Goal: Task Accomplishment & Management: Use online tool/utility

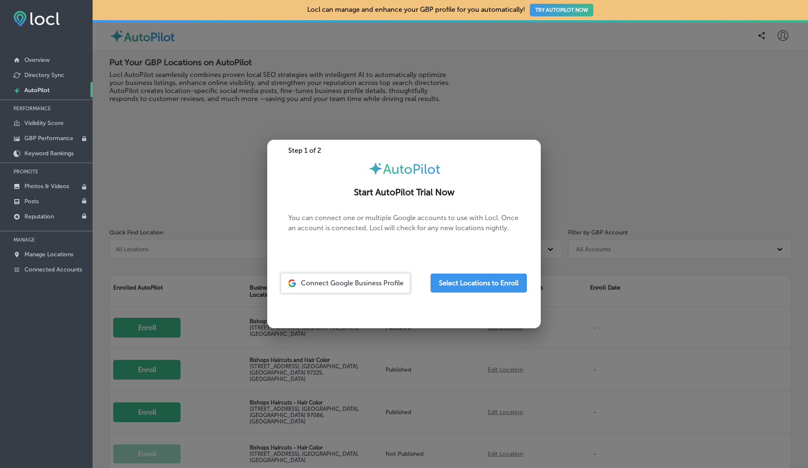
click at [45, 162] on div at bounding box center [46, 162] width 93 height 1
click at [45, 150] on p "Keyword Rankings" at bounding box center [48, 153] width 49 height 7
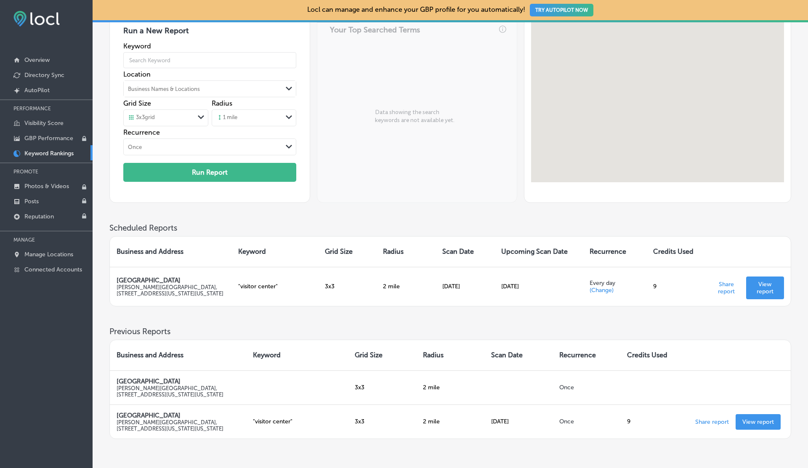
scroll to position [95, 0]
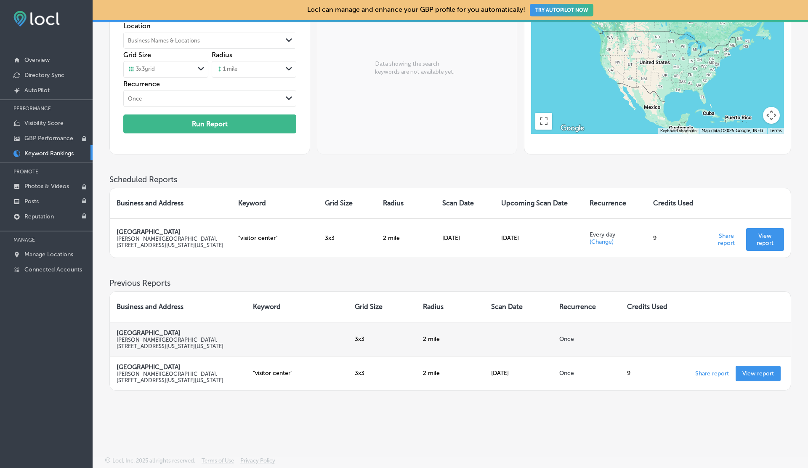
click at [113, 335] on td "White House Visitor Center Herbert C. Hoover Building, 1450 Pennsylvania Ave NW…" at bounding box center [178, 339] width 136 height 34
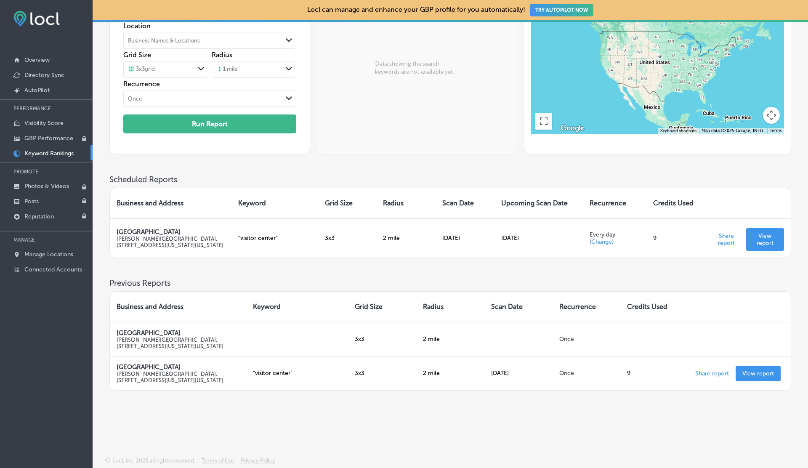
scroll to position [0, 0]
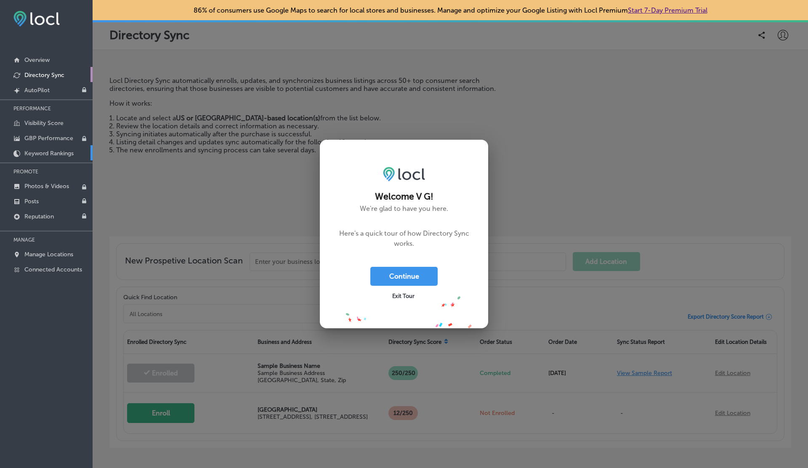
click at [53, 151] on p "Keyword Rankings" at bounding box center [48, 153] width 49 height 7
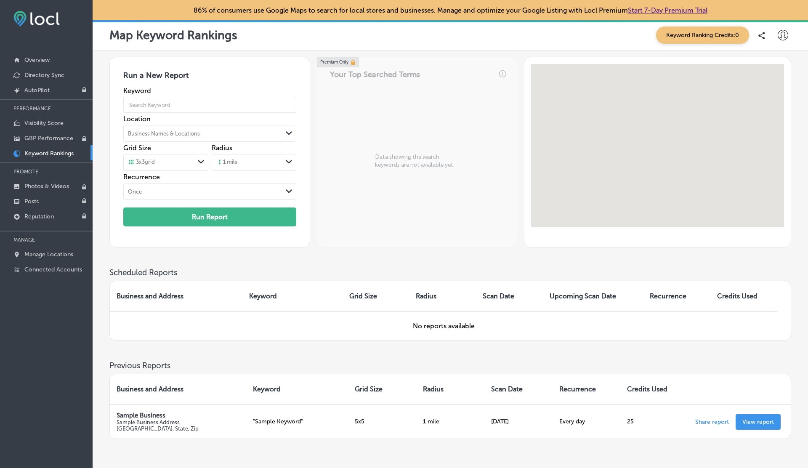
click at [165, 125] on div "Business Names & Locations Path Created with Sketch." at bounding box center [210, 133] width 172 height 16
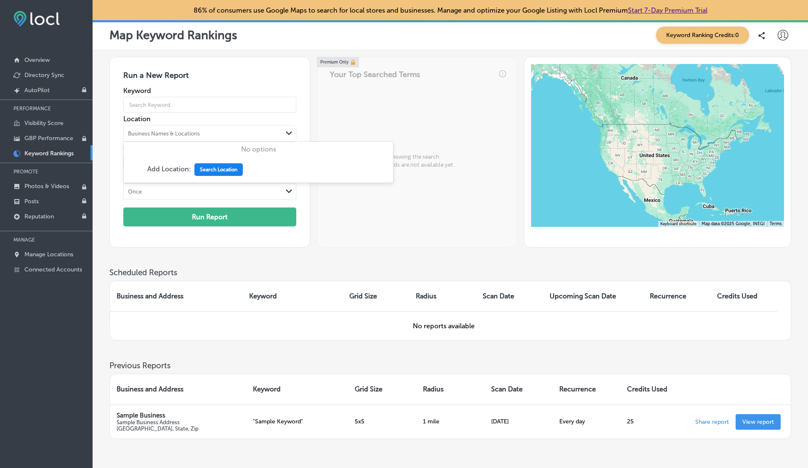
click at [218, 167] on button "Search Location" at bounding box center [218, 169] width 48 height 13
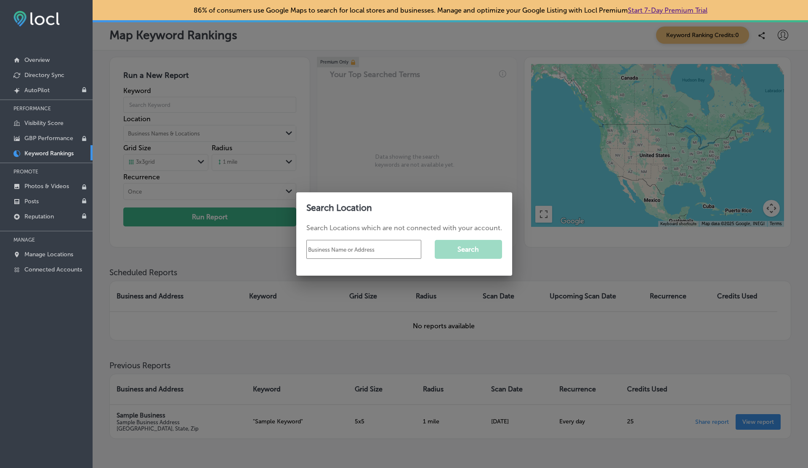
click at [335, 257] on input "text" at bounding box center [363, 249] width 115 height 19
type input "pisa tower"
click at [478, 247] on button "Search" at bounding box center [468, 249] width 67 height 19
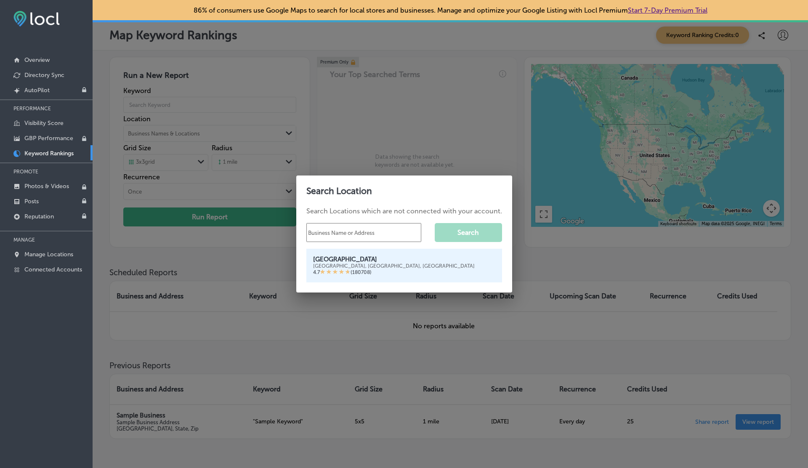
click at [369, 250] on div "Tower of Pisa Piazza del Duomo, 56126 Pisa PI, Italy 4.7 ( 180708 )" at bounding box center [404, 266] width 196 height 34
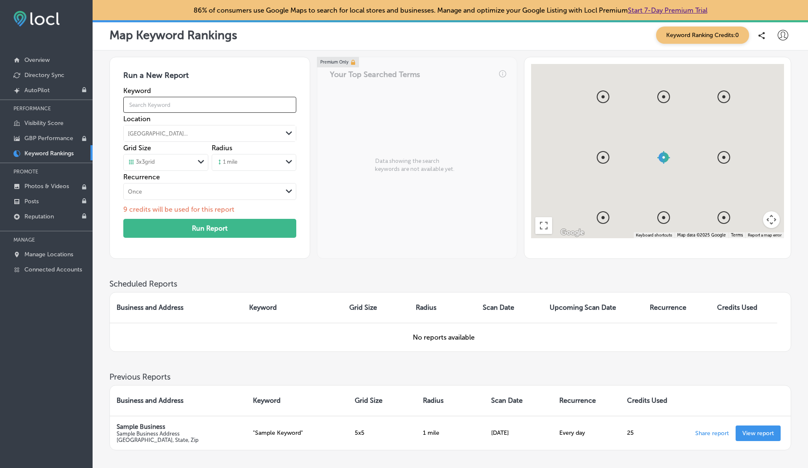
click at [164, 103] on input "text" at bounding box center [209, 105] width 173 height 24
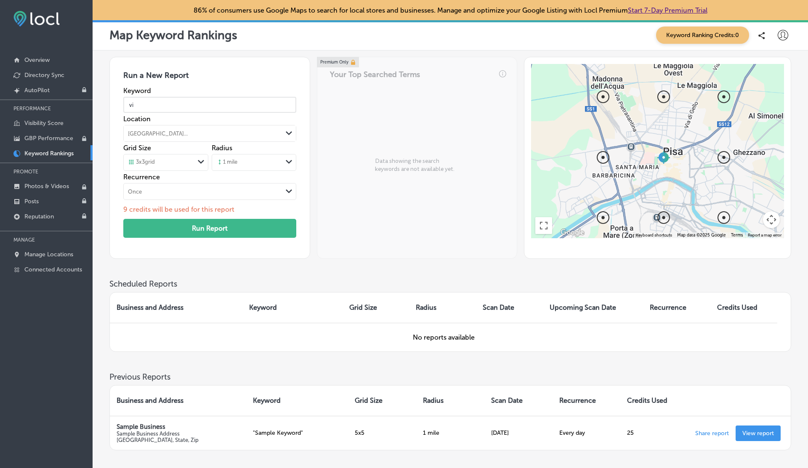
click at [188, 102] on input "vi" at bounding box center [209, 105] width 173 height 24
type input "tourist"
click at [235, 163] on div "1 mile" at bounding box center [226, 163] width 21 height 8
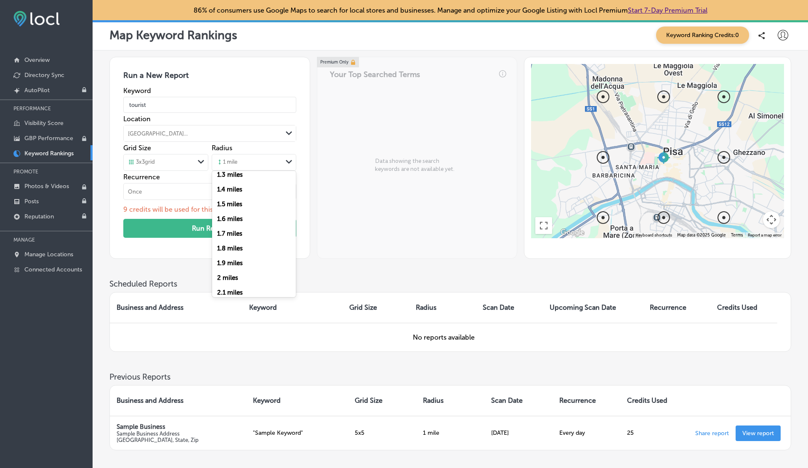
scroll to position [207, 0]
click at [226, 252] on label "2 miles" at bounding box center [227, 253] width 21 height 8
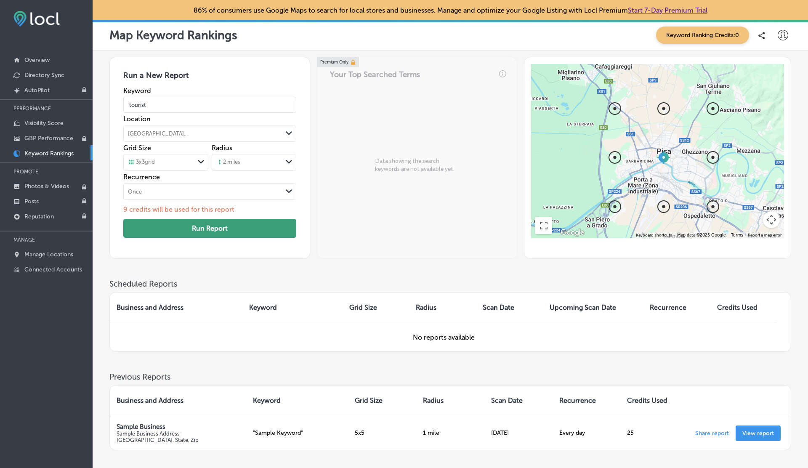
click at [215, 229] on button "Run Report" at bounding box center [209, 228] width 173 height 19
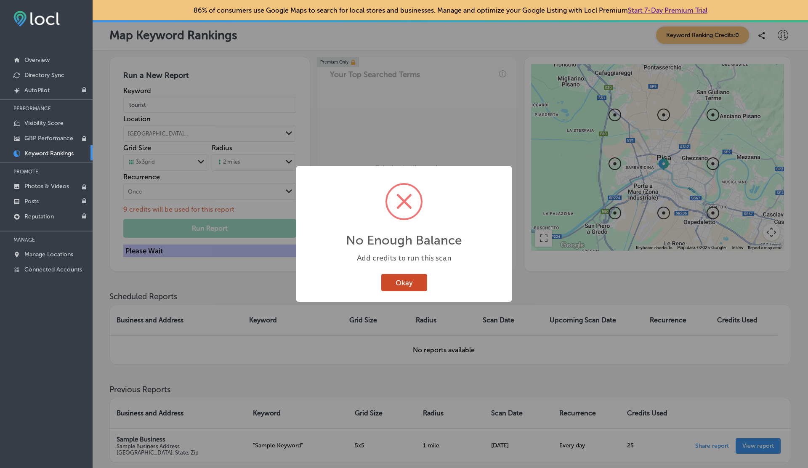
click at [403, 279] on button "Okay" at bounding box center [404, 282] width 46 height 17
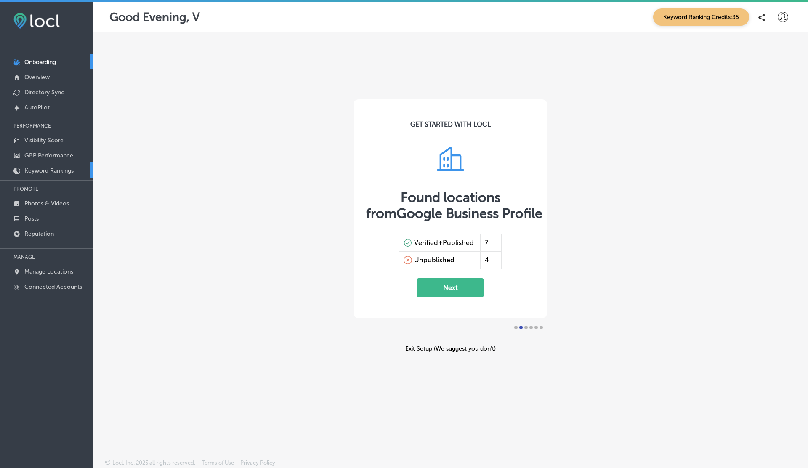
click at [36, 170] on p "Keyword Rankings" at bounding box center [48, 170] width 49 height 7
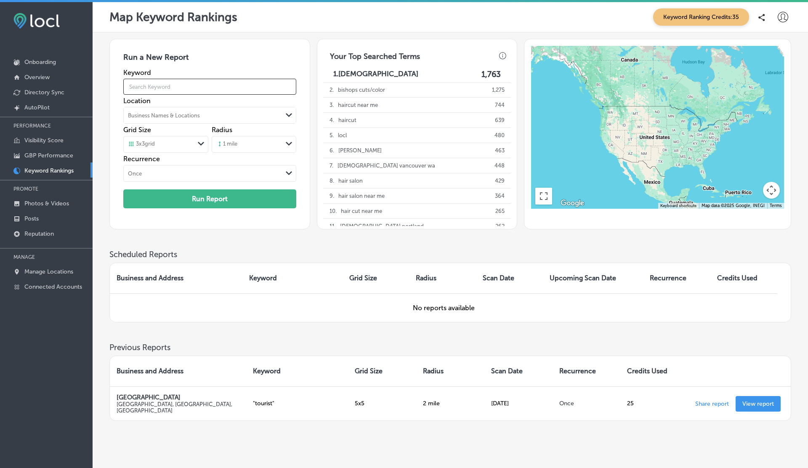
click at [192, 88] on input "text" at bounding box center [209, 87] width 173 height 24
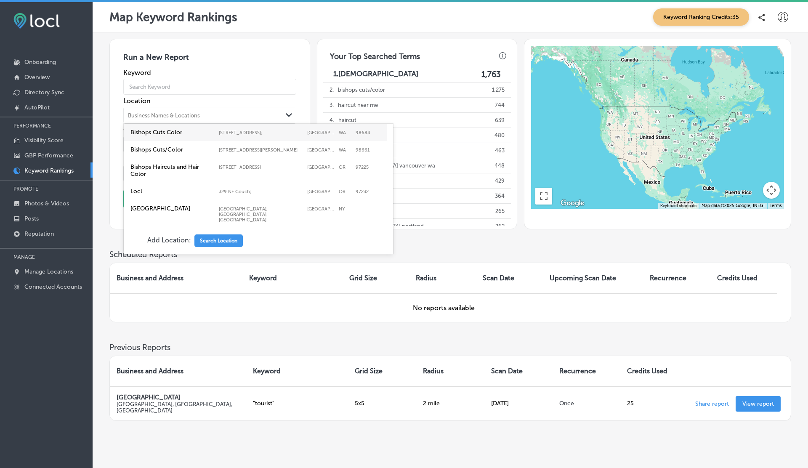
click at [153, 119] on div "Business Names & Locations" at bounding box center [203, 115] width 158 height 13
click at [227, 234] on button "Search Location" at bounding box center [218, 240] width 48 height 13
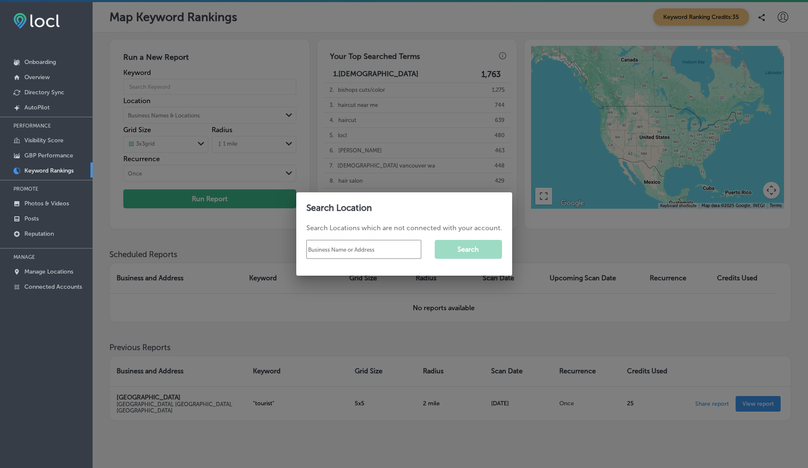
click at [356, 248] on input "text" at bounding box center [363, 249] width 115 height 19
type input "pisa tower"
click at [468, 261] on div "pisa tower Search" at bounding box center [404, 249] width 196 height 32
click at [463, 250] on button "Search" at bounding box center [468, 249] width 67 height 19
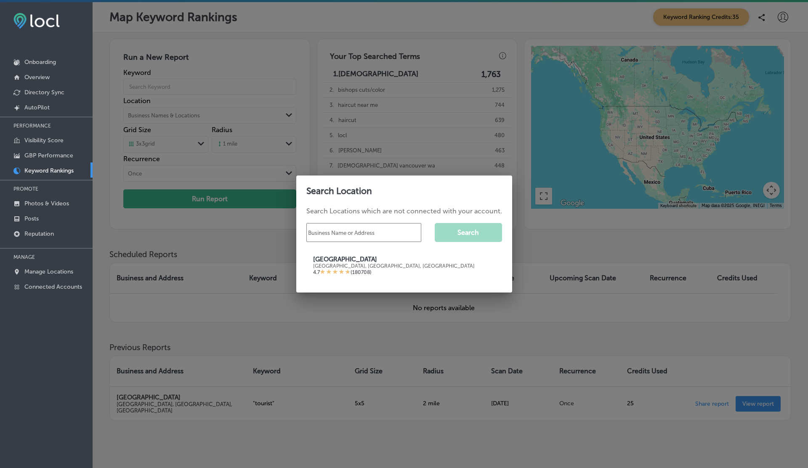
click at [329, 265] on div "Piazza del Duomo, 56126 Pisa PI, Italy" at bounding box center [404, 266] width 182 height 6
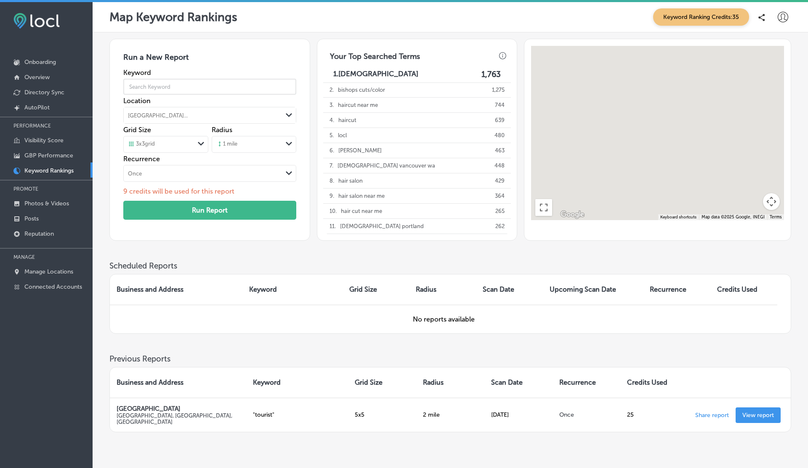
click at [167, 91] on input "text" at bounding box center [209, 87] width 173 height 24
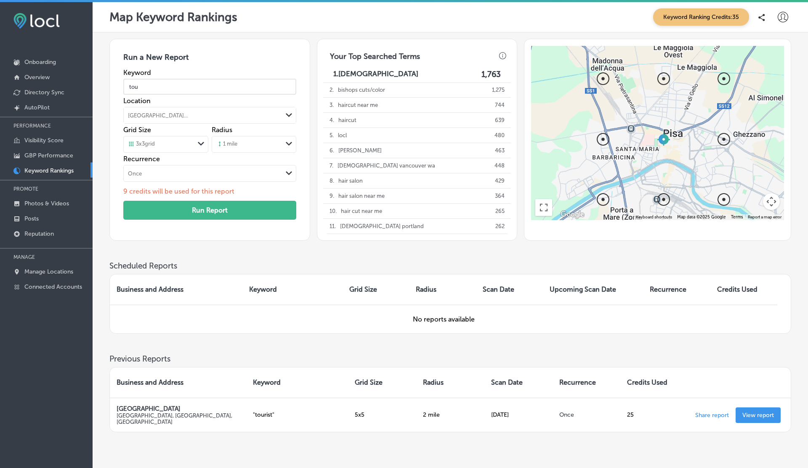
type input "tourist"
click at [212, 209] on button "Run Report" at bounding box center [209, 210] width 173 height 19
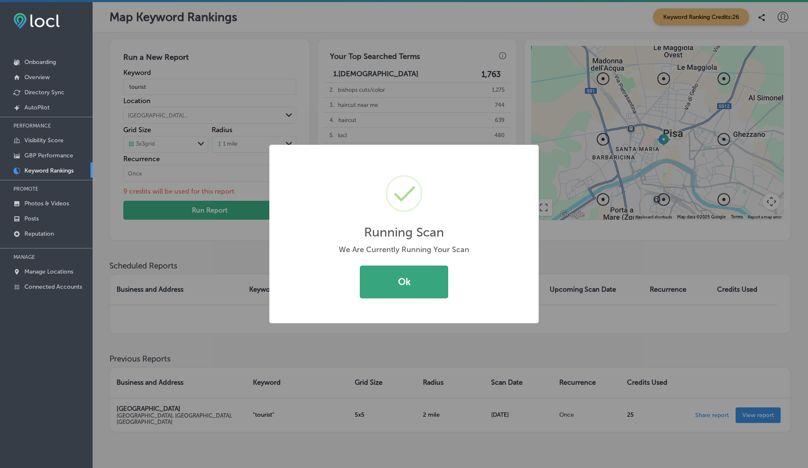
click at [386, 287] on button "Ok" at bounding box center [404, 282] width 88 height 33
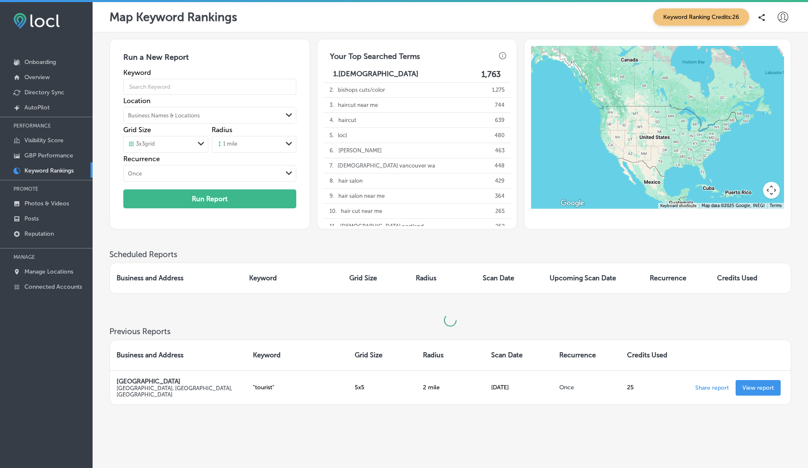
click at [236, 142] on div "1 mile" at bounding box center [226, 145] width 21 height 8
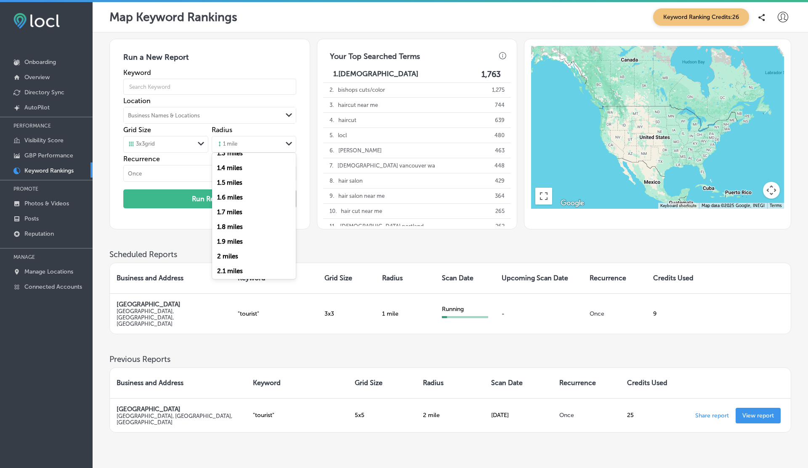
scroll to position [186, 0]
click at [230, 255] on label "2 miles" at bounding box center [227, 256] width 21 height 8
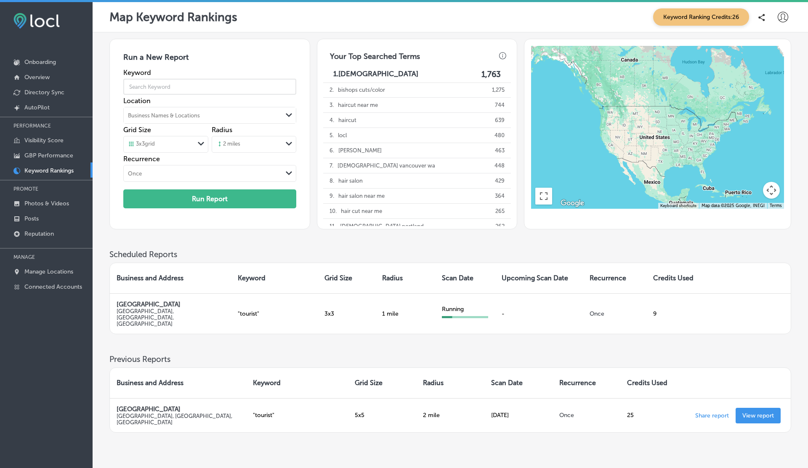
click at [191, 89] on input "text" at bounding box center [209, 87] width 173 height 24
type input "tourist"
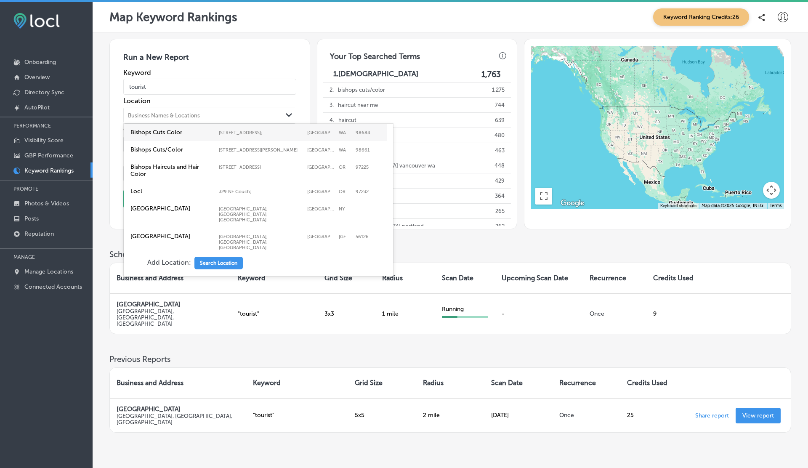
click at [160, 115] on div "Business Names & Locations" at bounding box center [164, 115] width 72 height 6
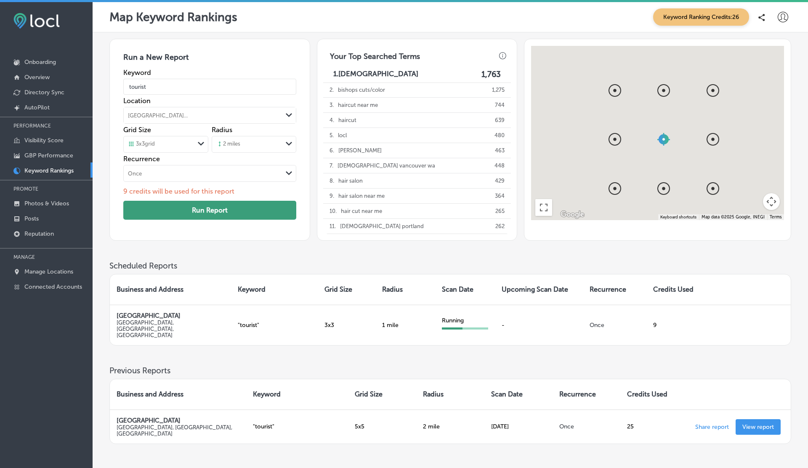
click at [250, 209] on button "Run Report" at bounding box center [209, 210] width 173 height 19
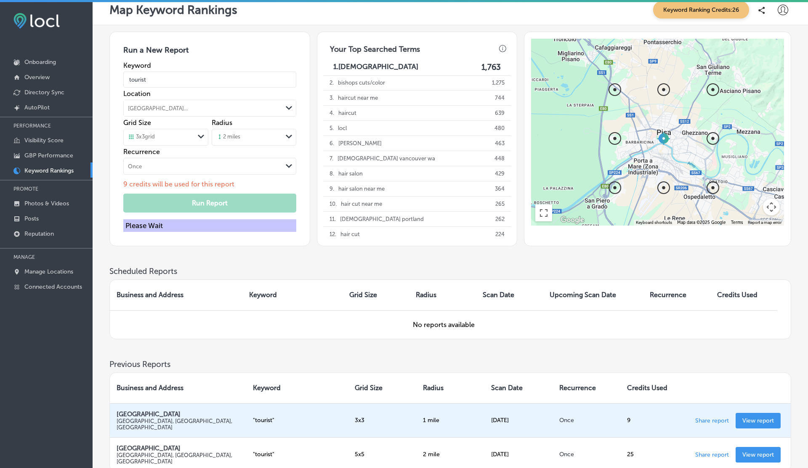
scroll to position [0, 0]
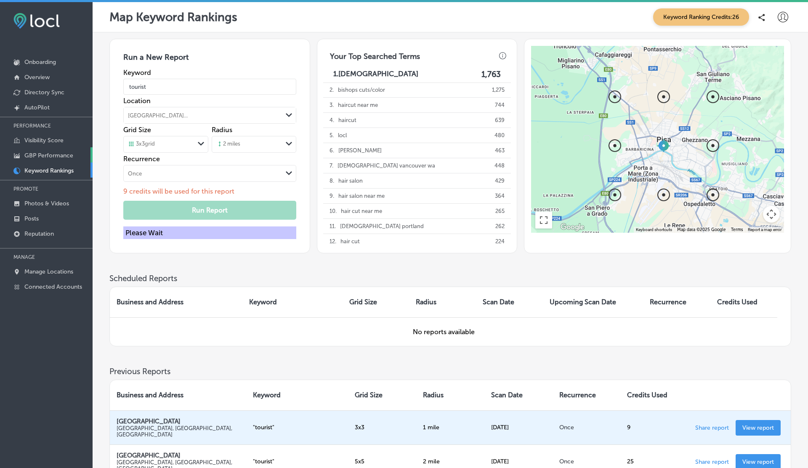
click at [57, 153] on p "GBP Performance" at bounding box center [48, 155] width 49 height 7
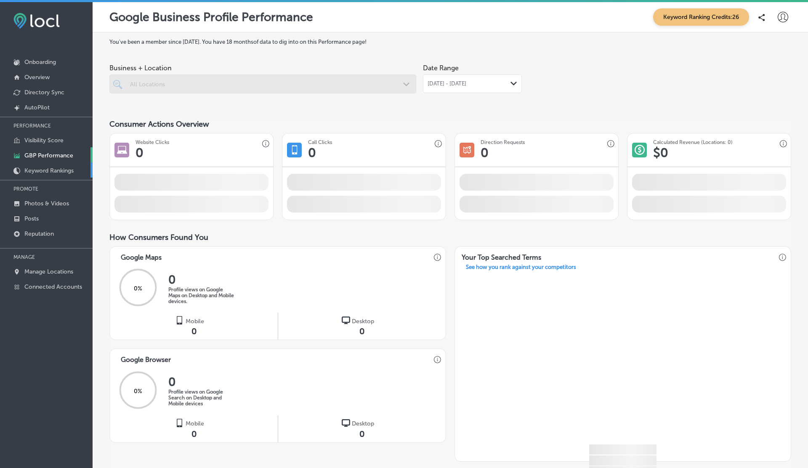
click at [52, 169] on p "Keyword Rankings" at bounding box center [48, 170] width 49 height 7
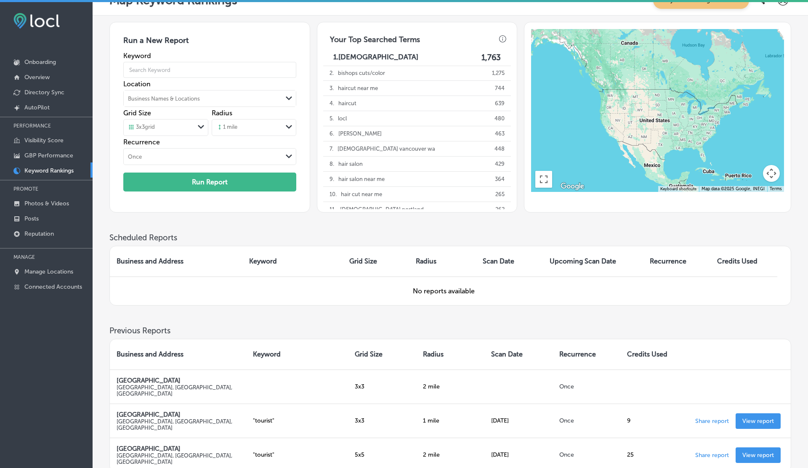
scroll to position [89, 0]
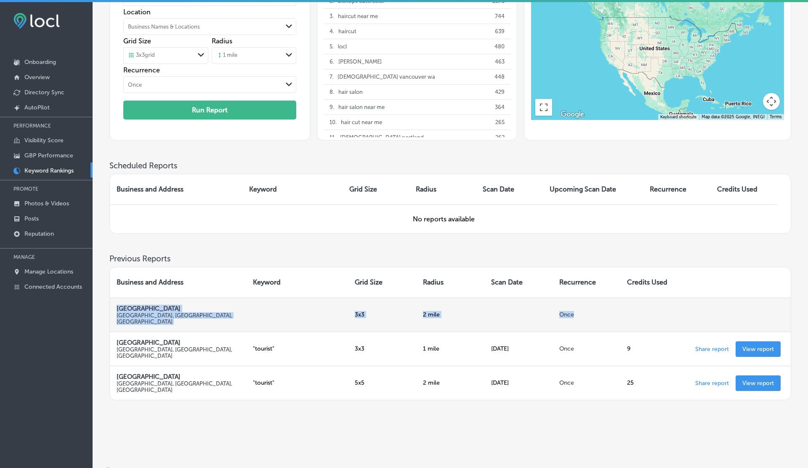
drag, startPoint x: 118, startPoint y: 308, endPoint x: 685, endPoint y: 317, distance: 567.7
click at [685, 317] on tr "Tower of Pisa Piazza del Duomo, 56126 Pisa PI, Italy 3 x 3 2 mile Once Share re…" at bounding box center [450, 314] width 681 height 34
click at [463, 312] on td "2 mile" at bounding box center [450, 314] width 68 height 34
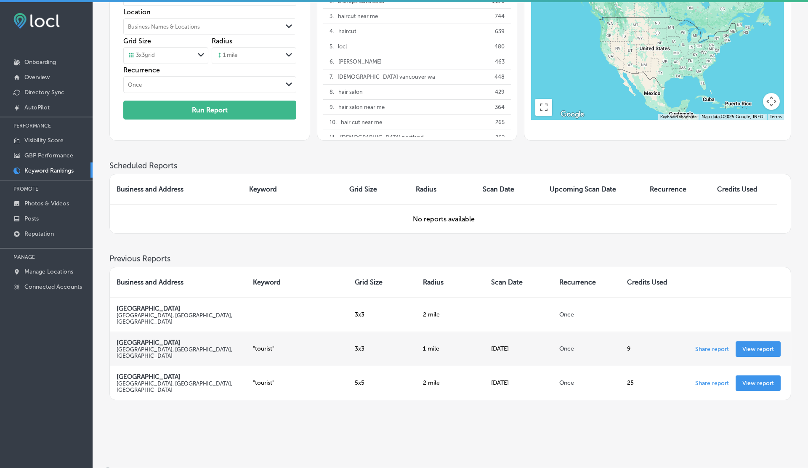
scroll to position [0, 0]
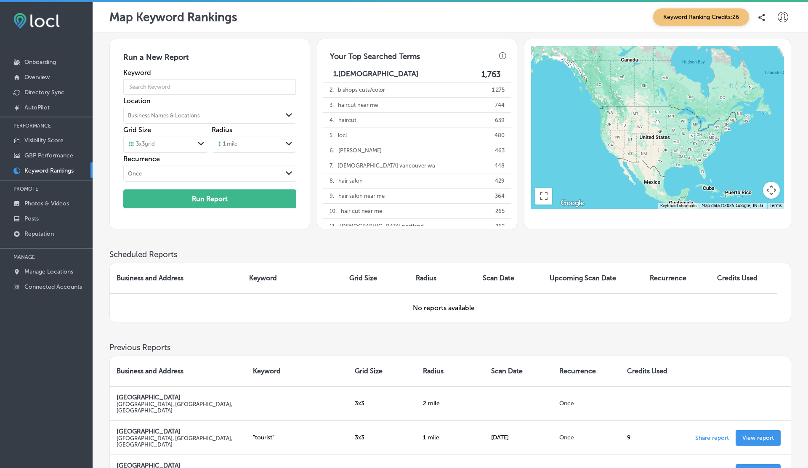
click at [170, 85] on input "text" at bounding box center [209, 87] width 173 height 24
click at [153, 111] on div "Business Names & Locations" at bounding box center [203, 115] width 158 height 13
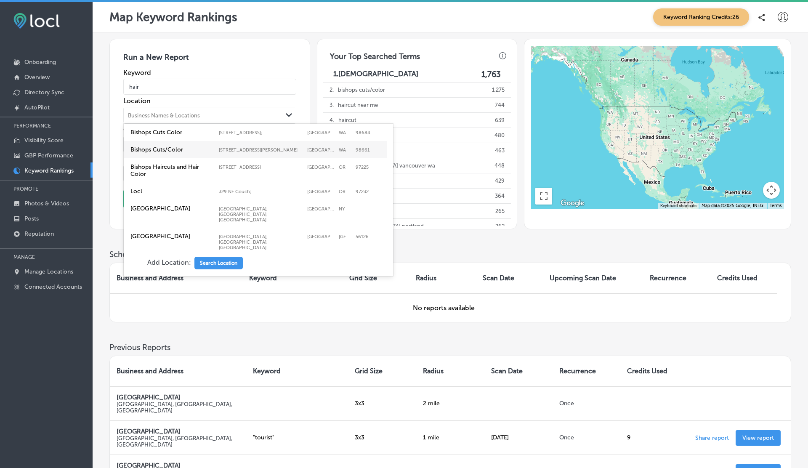
click at [171, 149] on label "Bishops Cuts/Color" at bounding box center [172, 149] width 84 height 7
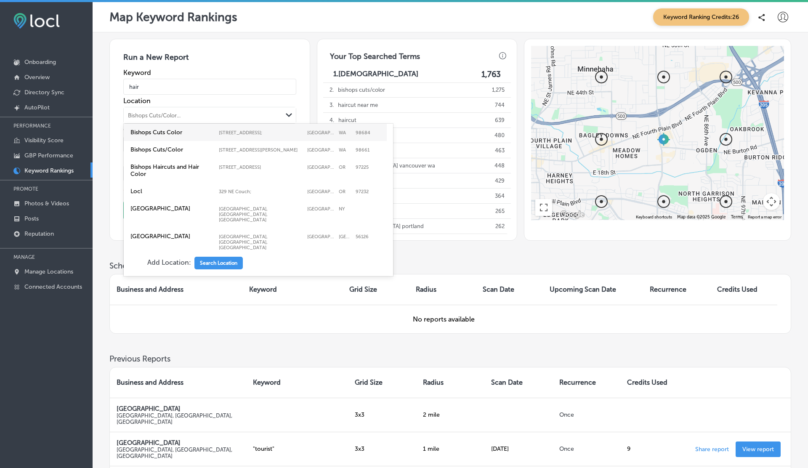
click at [189, 114] on div "Bishops Cuts/Color..." at bounding box center [203, 115] width 158 height 13
click at [197, 149] on label "Bishops Cuts/Color" at bounding box center [172, 149] width 84 height 7
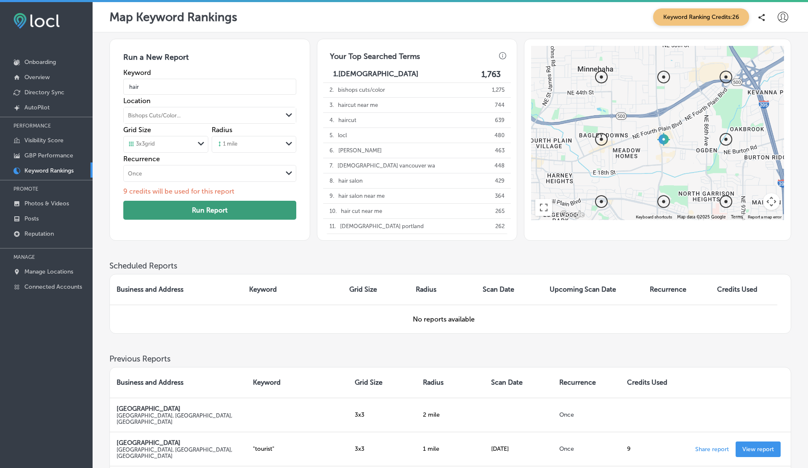
click at [211, 209] on button "Run Report" at bounding box center [209, 210] width 173 height 19
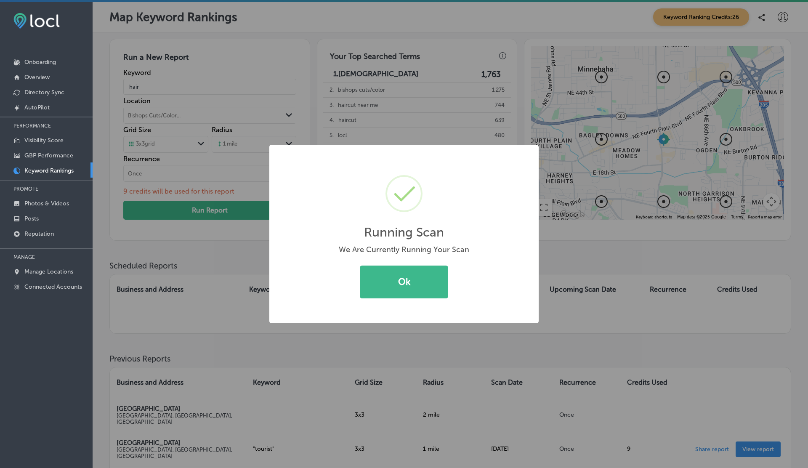
click at [165, 87] on div "Running Scan × We Are Currently Running Your Scan Ok Cancel" at bounding box center [404, 234] width 808 height 468
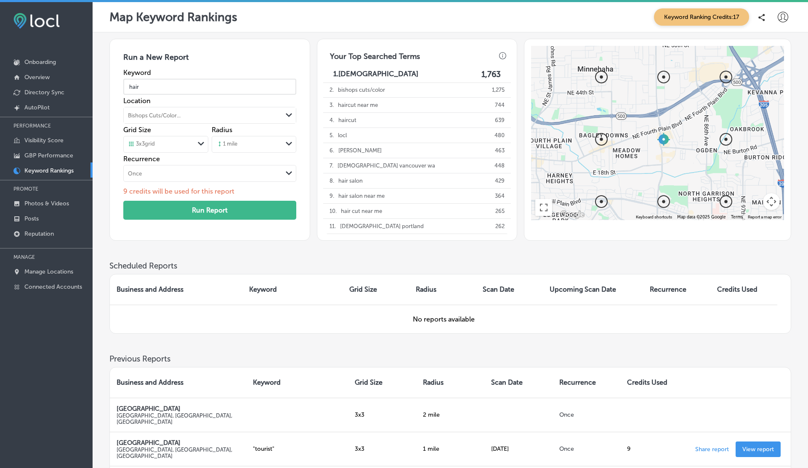
click at [165, 87] on input "hair" at bounding box center [209, 87] width 173 height 24
type input "hair salon"
click at [143, 115] on div "Bishops Cuts/Color..." at bounding box center [154, 115] width 53 height 6
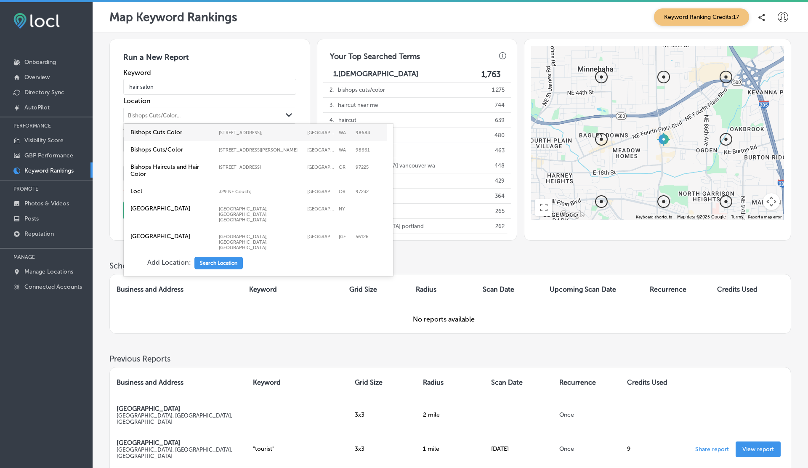
click at [181, 133] on label "Bishops Cuts Color" at bounding box center [172, 132] width 84 height 7
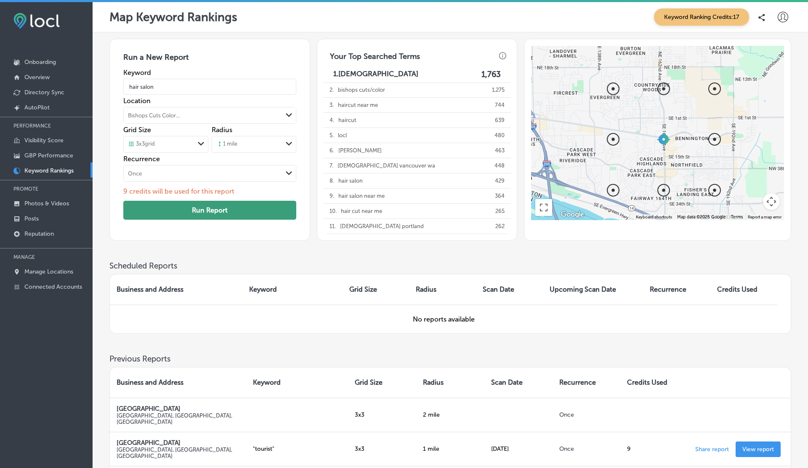
click at [226, 212] on button "Run Report" at bounding box center [209, 210] width 173 height 19
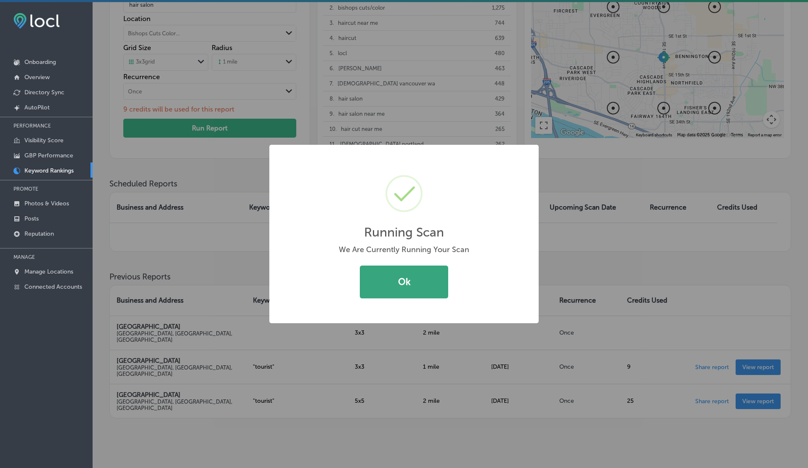
click at [412, 287] on button "Ok" at bounding box center [404, 282] width 88 height 33
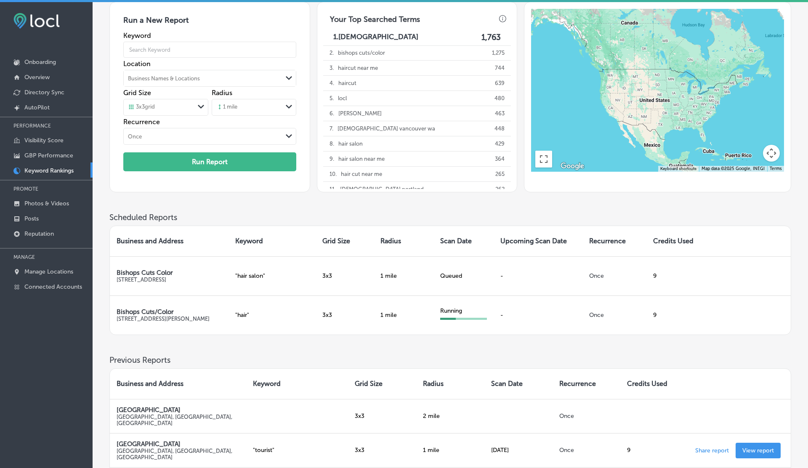
scroll to position [40, 0]
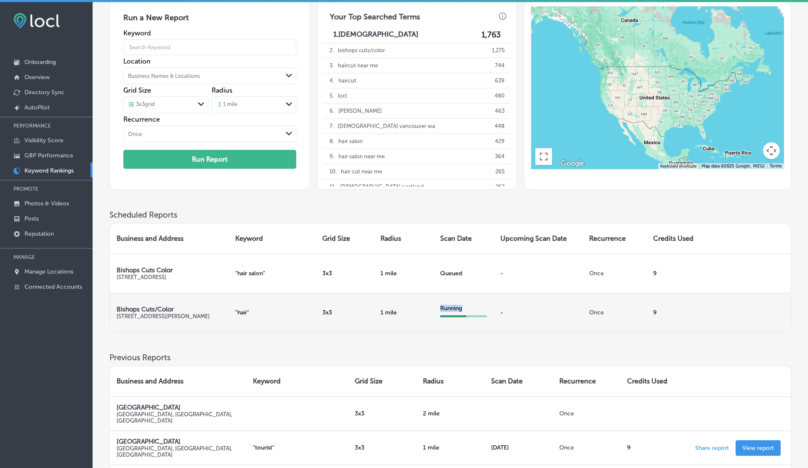
drag, startPoint x: 440, startPoint y: 306, endPoint x: 470, endPoint y: 308, distance: 29.9
click at [470, 308] on div "Running" at bounding box center [463, 308] width 47 height 7
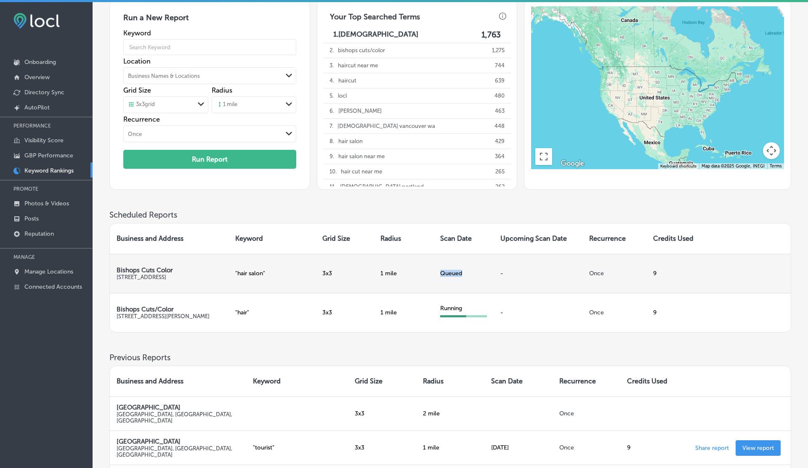
drag, startPoint x: 438, startPoint y: 272, endPoint x: 464, endPoint y: 272, distance: 26.1
click at [464, 272] on td "Queued" at bounding box center [463, 273] width 60 height 39
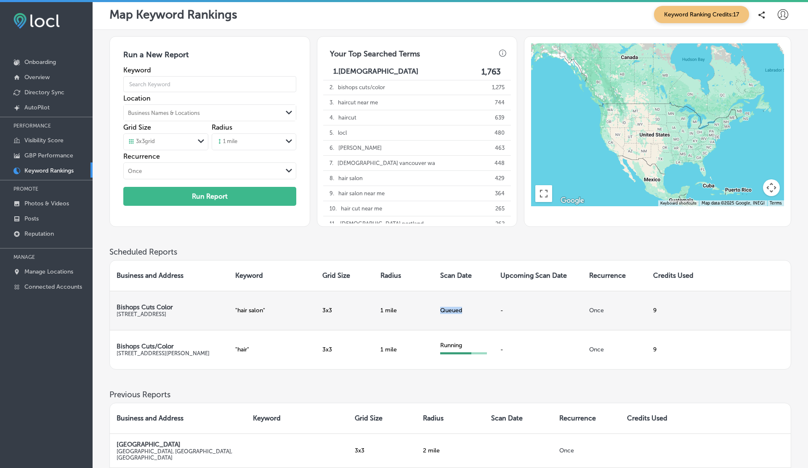
scroll to position [0, 0]
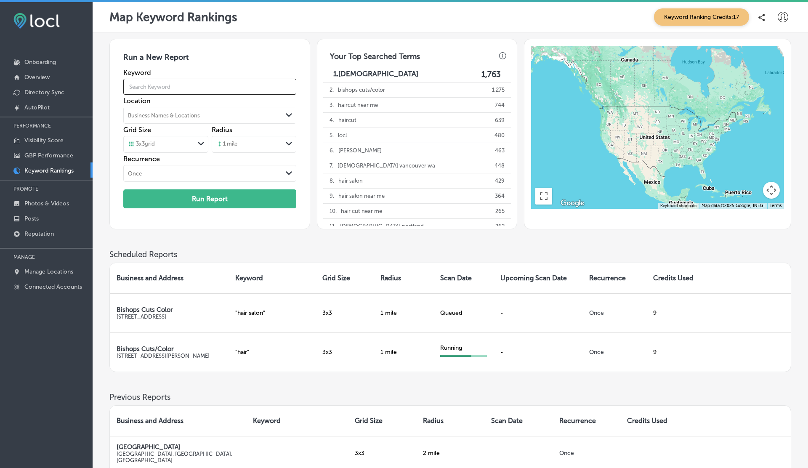
click at [190, 91] on input "text" at bounding box center [209, 87] width 173 height 24
type input "hair salon"
click at [165, 114] on div "Business Names & Locations" at bounding box center [164, 115] width 72 height 6
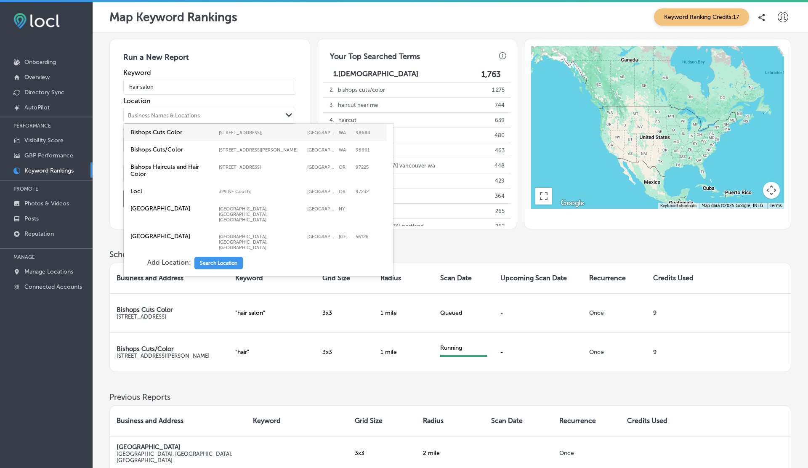
click at [179, 133] on label "Bishops Cuts Color" at bounding box center [172, 132] width 84 height 7
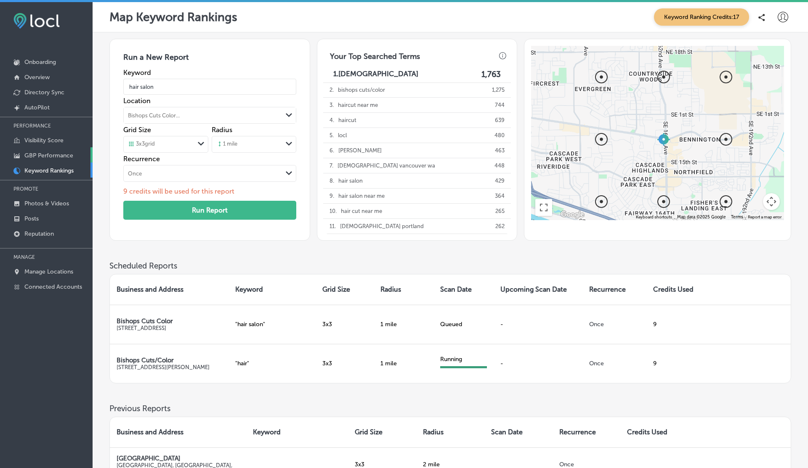
click at [42, 156] on p "GBP Performance" at bounding box center [48, 155] width 49 height 7
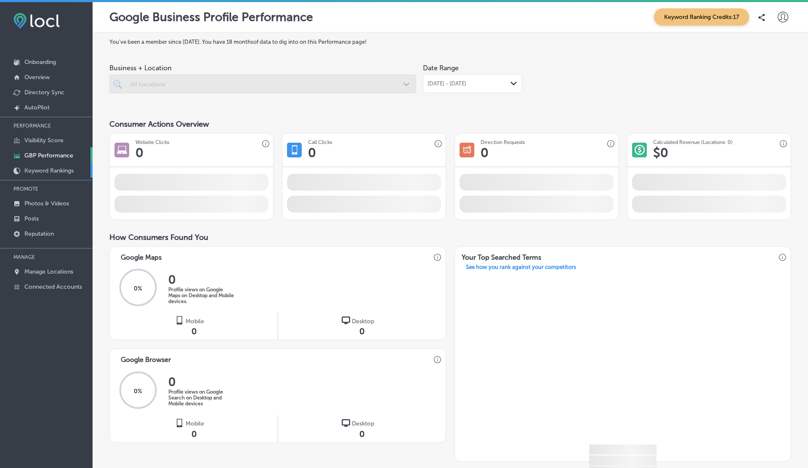
click at [42, 167] on p "Keyword Rankings" at bounding box center [48, 170] width 49 height 7
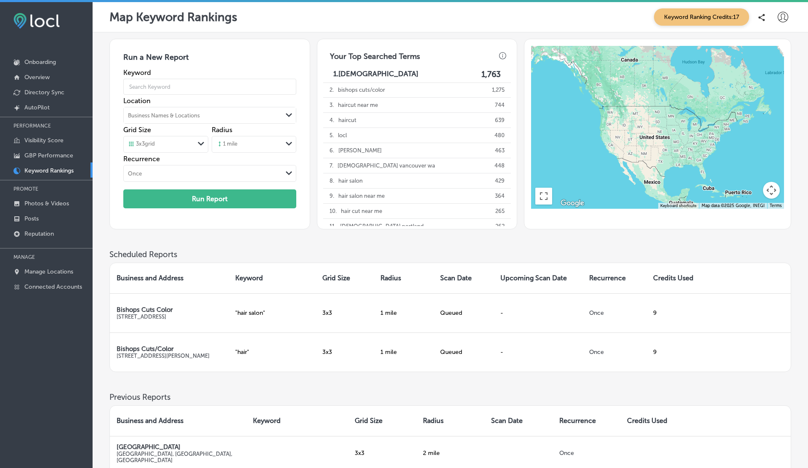
click at [723, 12] on span "Keyword Ranking Credits: 17" at bounding box center [701, 16] width 95 height 17
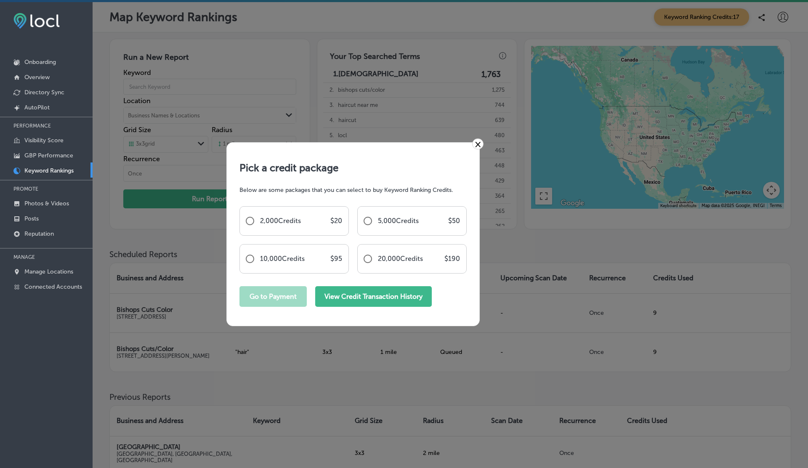
click at [378, 290] on button "View Credit Transaction History" at bounding box center [373, 296] width 117 height 21
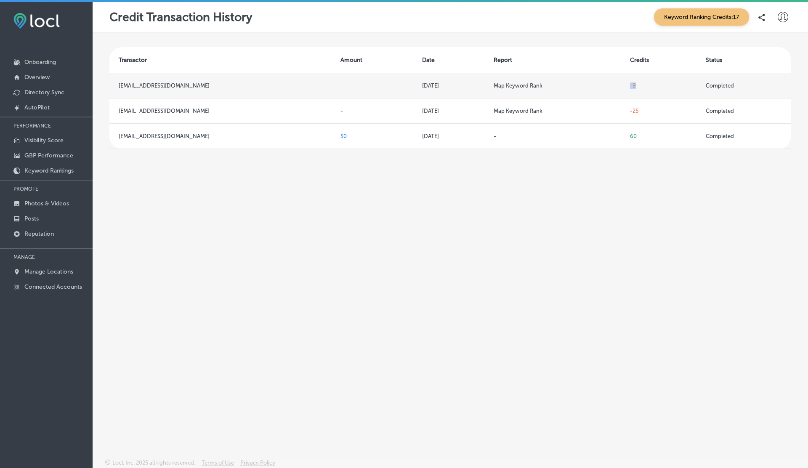
drag, startPoint x: 652, startPoint y: 83, endPoint x: 615, endPoint y: 84, distance: 36.6
click at [615, 84] on tr "vasilikigreece69+testap08@gmail.com - Aug 28, 2025 Map Keyword Rank -9 Completed" at bounding box center [450, 85] width 682 height 25
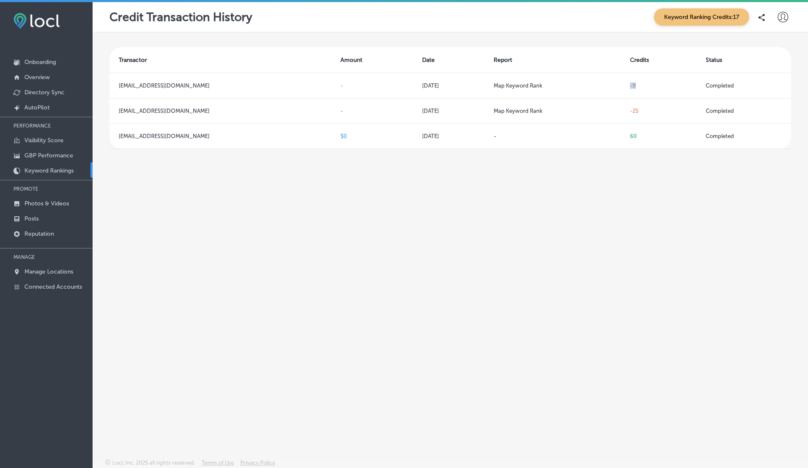
click at [51, 168] on p "Keyword Rankings" at bounding box center [48, 170] width 49 height 7
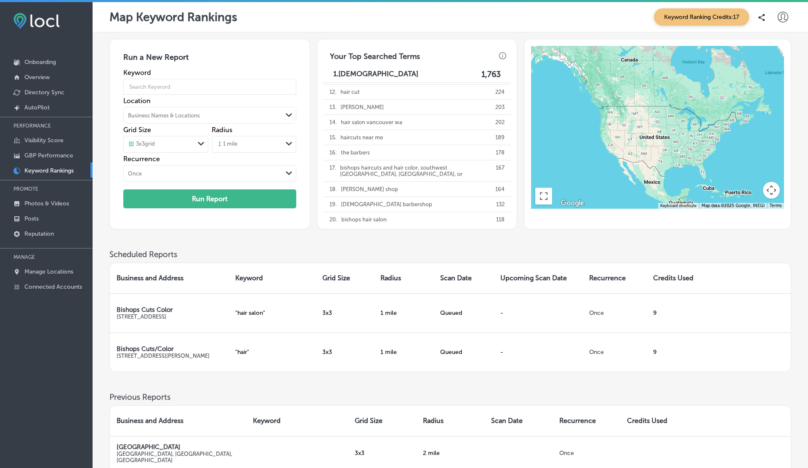
scroll to position [158, 0]
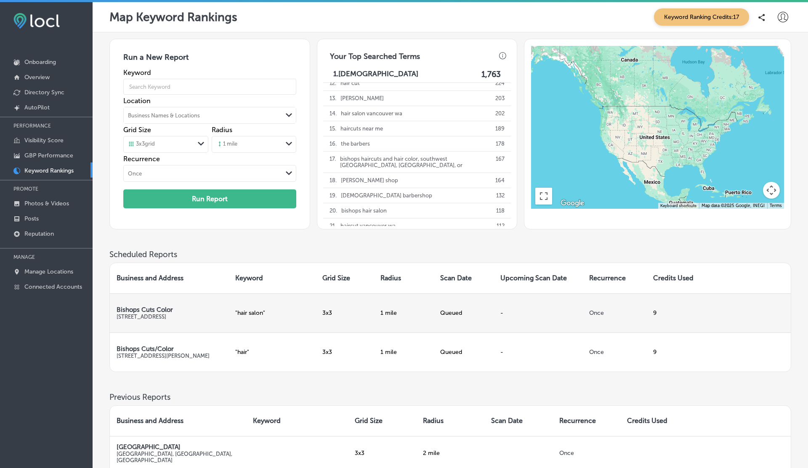
drag, startPoint x: 438, startPoint y: 307, endPoint x: 455, endPoint y: 307, distance: 16.8
click at [455, 307] on td "Queued" at bounding box center [463, 312] width 60 height 39
click at [447, 311] on div "Queued" at bounding box center [463, 312] width 47 height 7
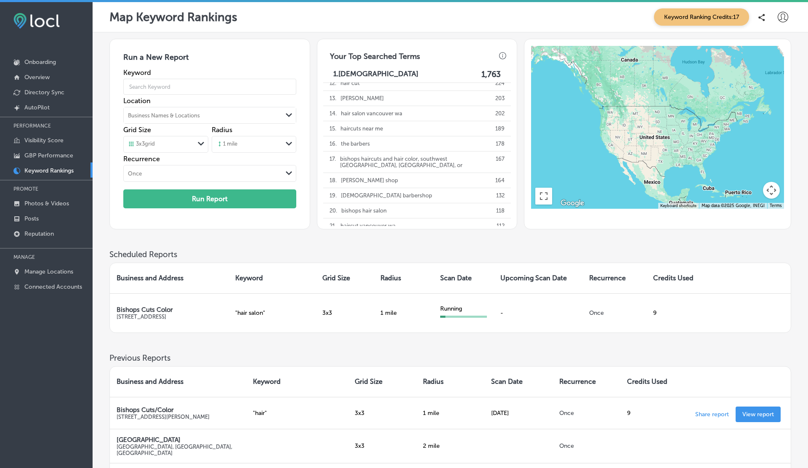
click at [487, 339] on div "Scheduled Reports Business and Address Keyword Grid Size Radius Scan Date Upcom…" at bounding box center [450, 302] width 682 height 104
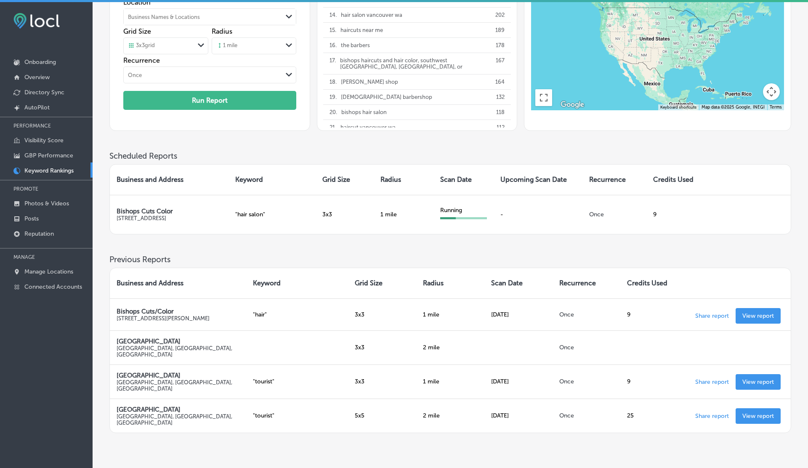
scroll to position [0, 0]
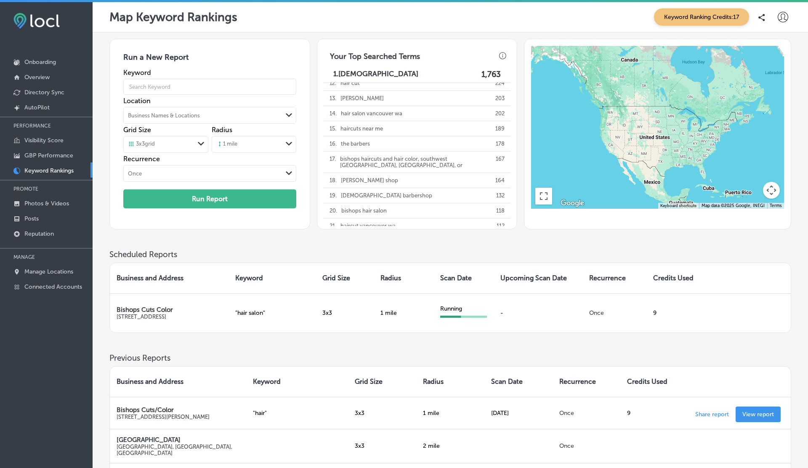
click at [704, 20] on span "Keyword Ranking Credits: 17" at bounding box center [701, 16] width 95 height 17
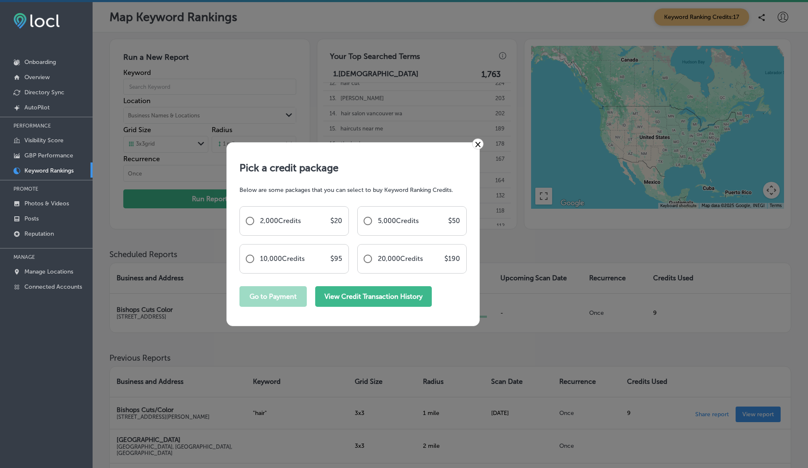
click at [396, 294] on button "View Credit Transaction History" at bounding box center [373, 296] width 117 height 21
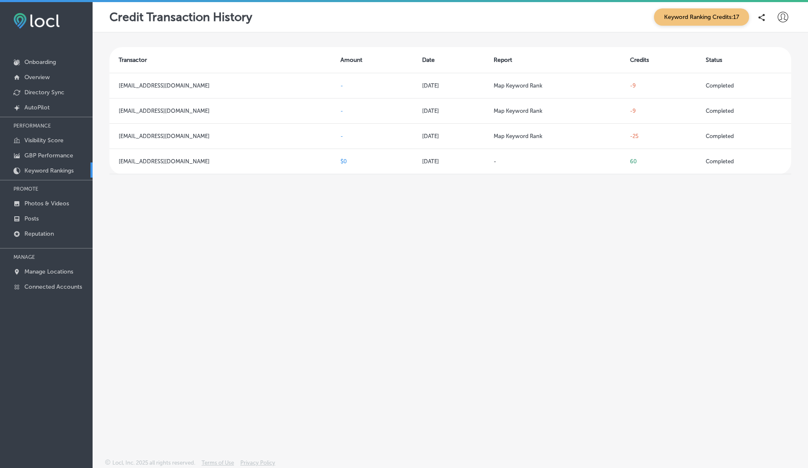
click at [39, 169] on p "Keyword Rankings" at bounding box center [48, 170] width 49 height 7
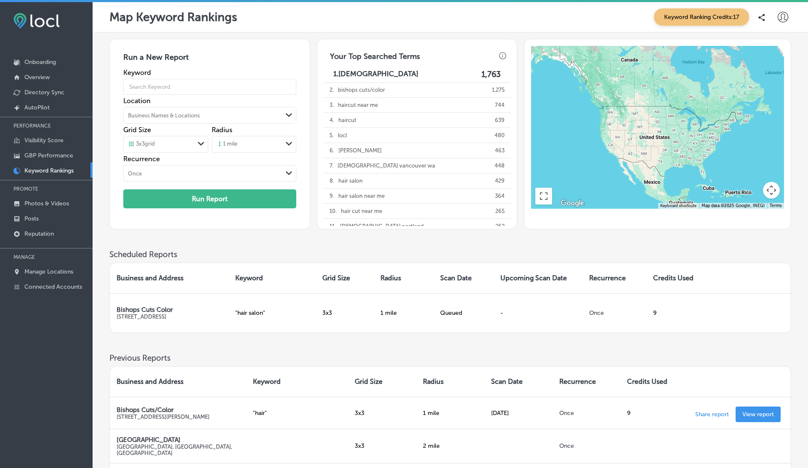
click at [713, 17] on span "Keyword Ranking Credits: 17" at bounding box center [701, 16] width 95 height 17
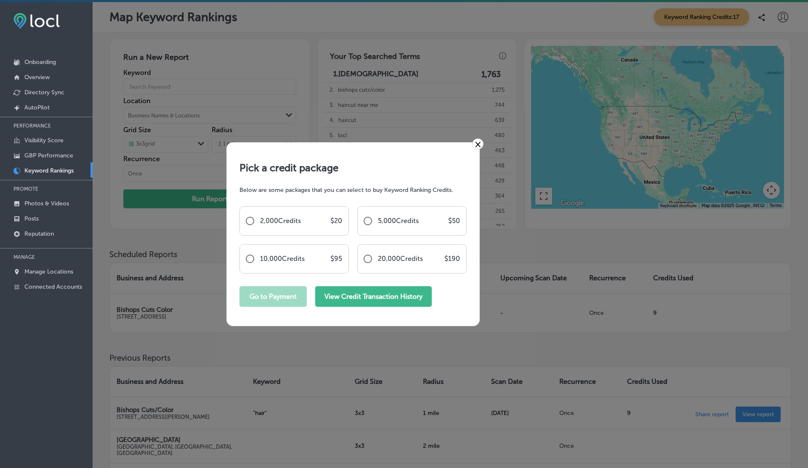
click at [388, 297] on button "View Credit Transaction History" at bounding box center [373, 296] width 117 height 21
click at [482, 75] on div "× Pick a credit package Below are some packages that you can select to buy Keyw…" at bounding box center [404, 234] width 808 height 468
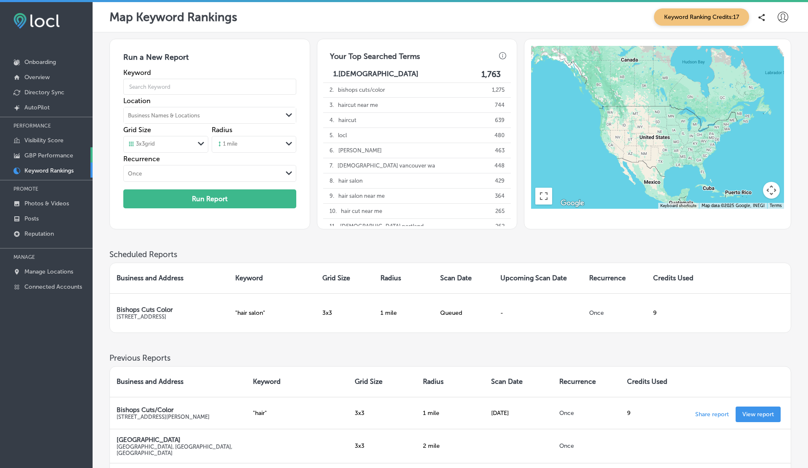
click at [66, 152] on p "GBP Performance" at bounding box center [48, 155] width 49 height 7
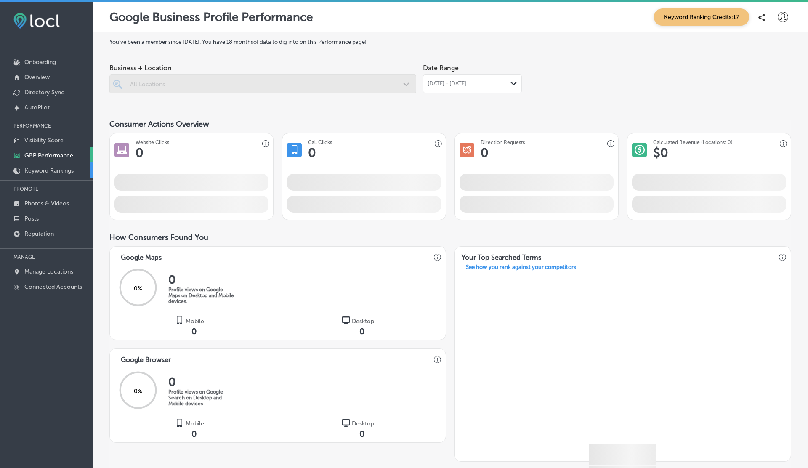
click at [51, 170] on p "Keyword Rankings" at bounding box center [48, 170] width 49 height 7
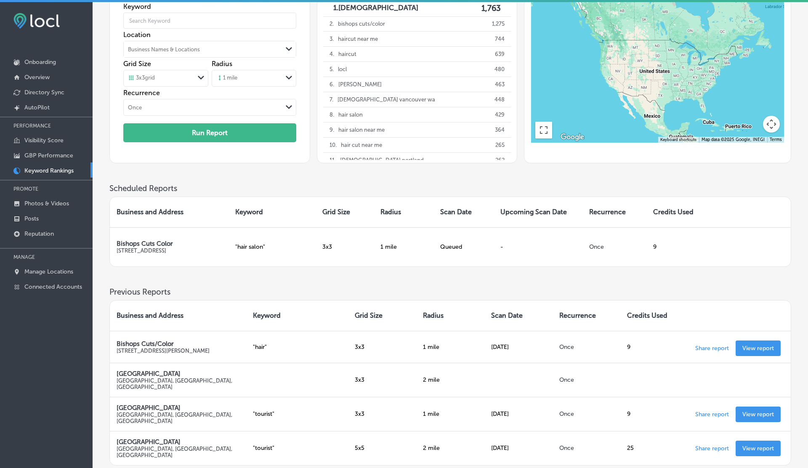
scroll to position [80, 0]
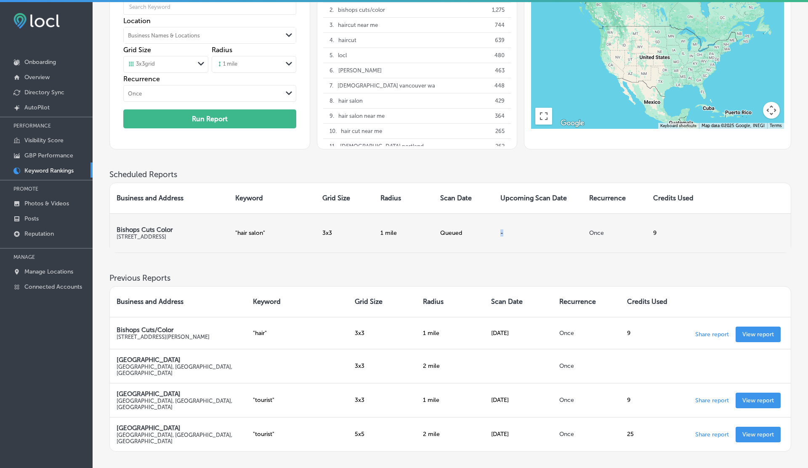
drag, startPoint x: 497, startPoint y: 232, endPoint x: 517, endPoint y: 233, distance: 20.2
click at [517, 233] on td "-" at bounding box center [538, 232] width 89 height 39
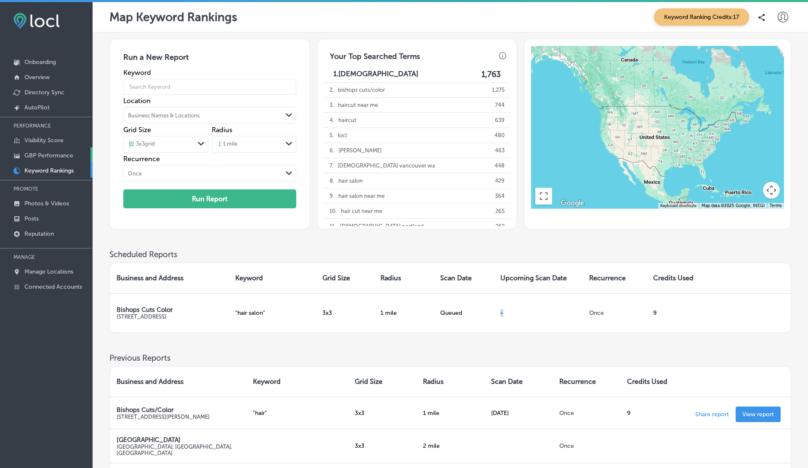
click at [60, 154] on p "GBP Performance" at bounding box center [48, 155] width 49 height 7
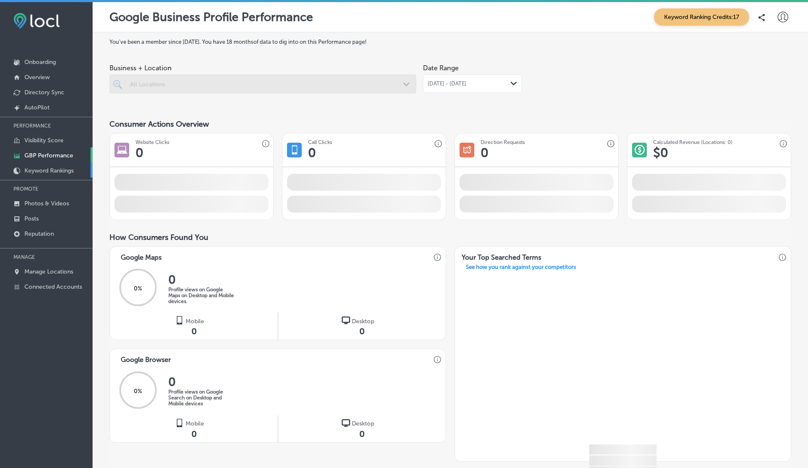
click at [59, 171] on p "Keyword Rankings" at bounding box center [48, 170] width 49 height 7
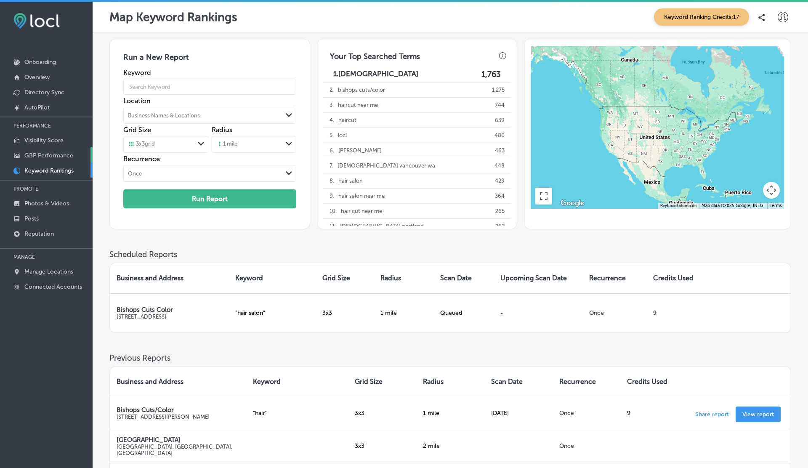
click at [43, 154] on p "GBP Performance" at bounding box center [48, 155] width 49 height 7
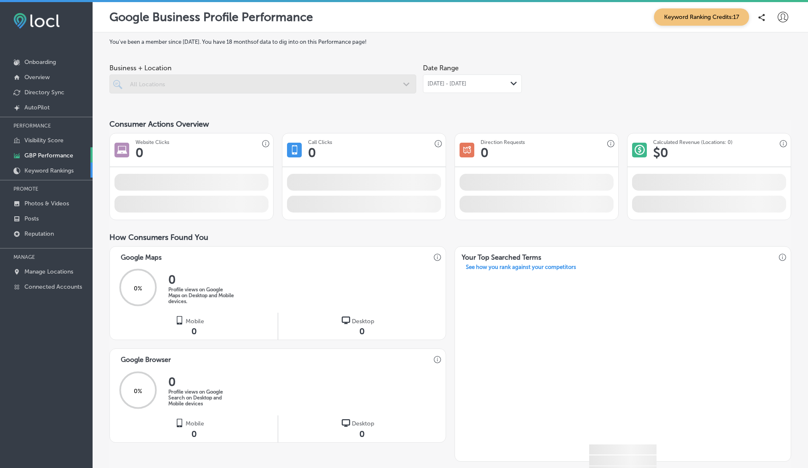
click at [43, 169] on p "Keyword Rankings" at bounding box center [48, 170] width 49 height 7
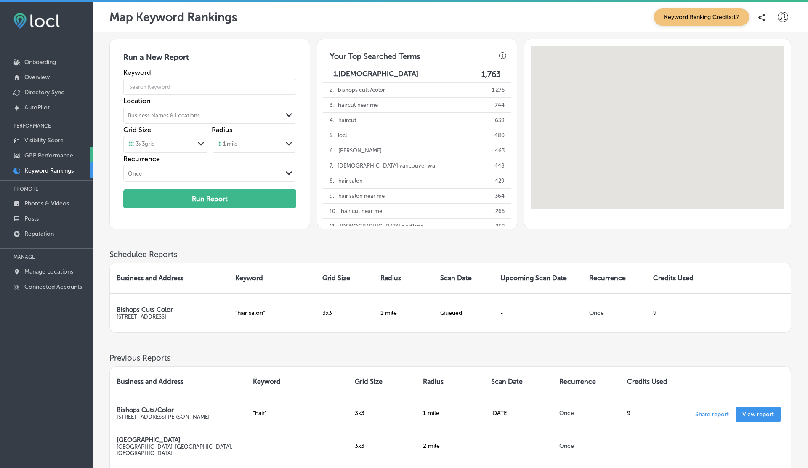
click at [43, 153] on p "GBP Performance" at bounding box center [48, 155] width 49 height 7
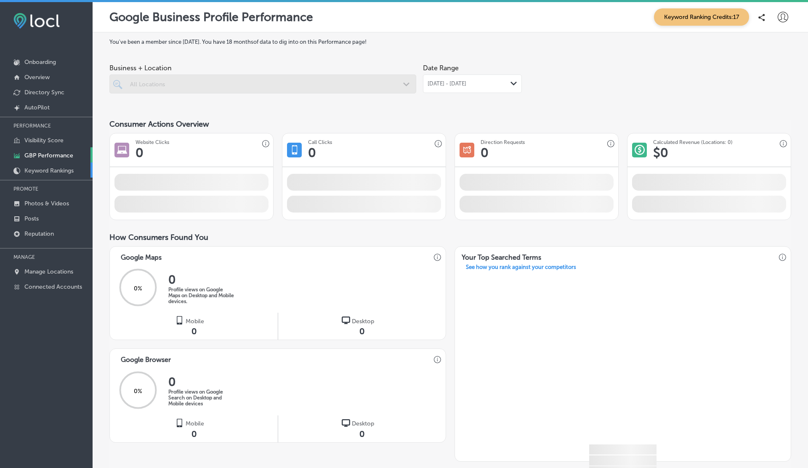
click at [41, 173] on link "Keyword Rankings" at bounding box center [46, 169] width 93 height 15
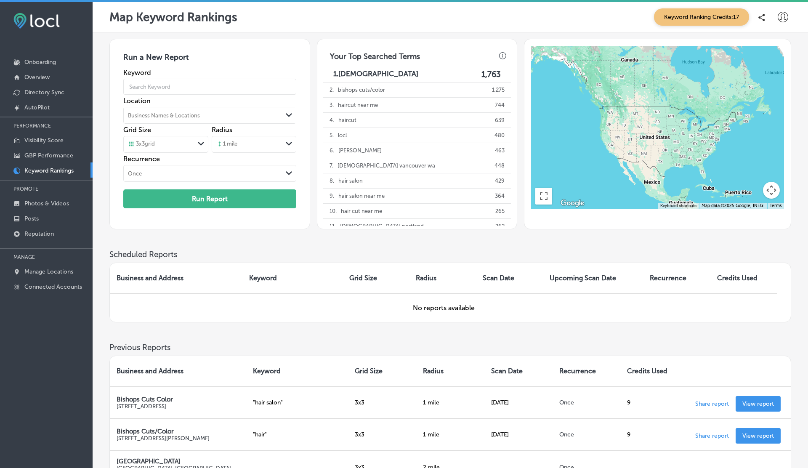
click at [713, 13] on span "Keyword Ranking Credits: 17" at bounding box center [701, 16] width 95 height 17
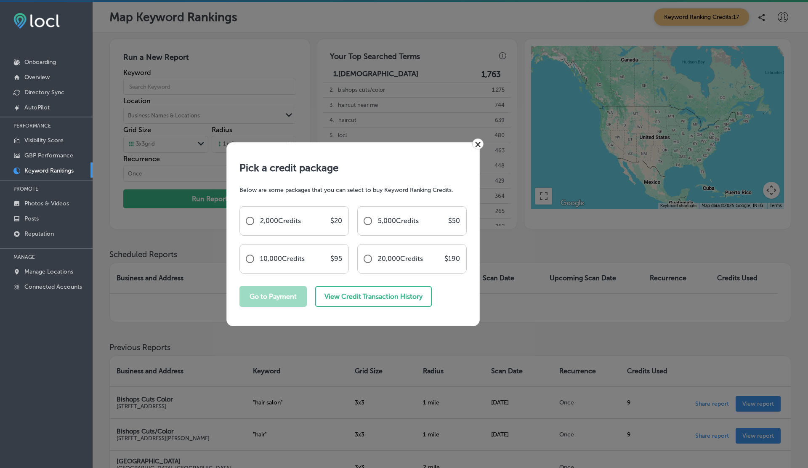
click at [588, 294] on div "× Pick a credit package Below are some packages that you can select to buy Keyw…" at bounding box center [404, 234] width 808 height 468
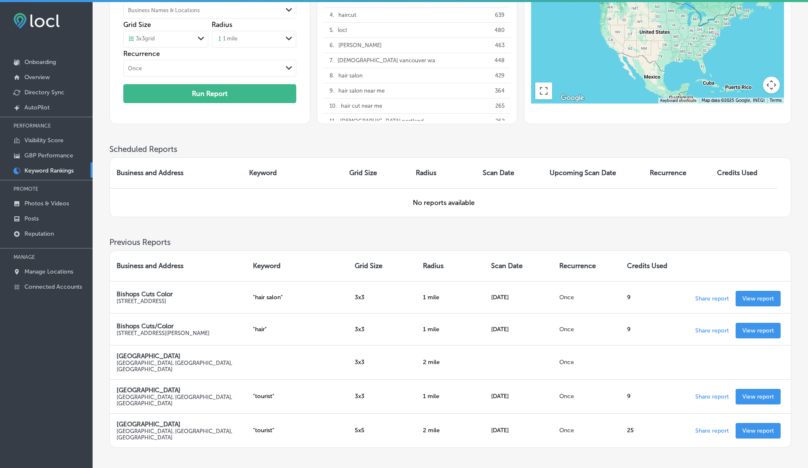
scroll to position [155, 0]
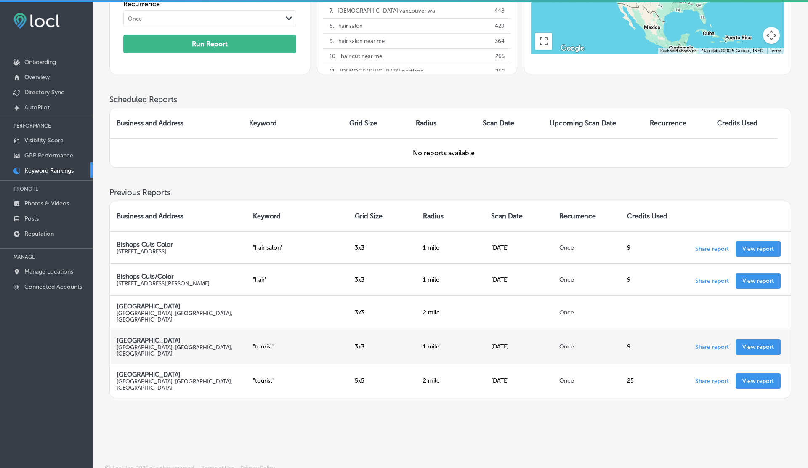
drag, startPoint x: 498, startPoint y: 340, endPoint x: 520, endPoint y: 340, distance: 21.9
click at [520, 340] on td "[DATE]" at bounding box center [518, 346] width 68 height 34
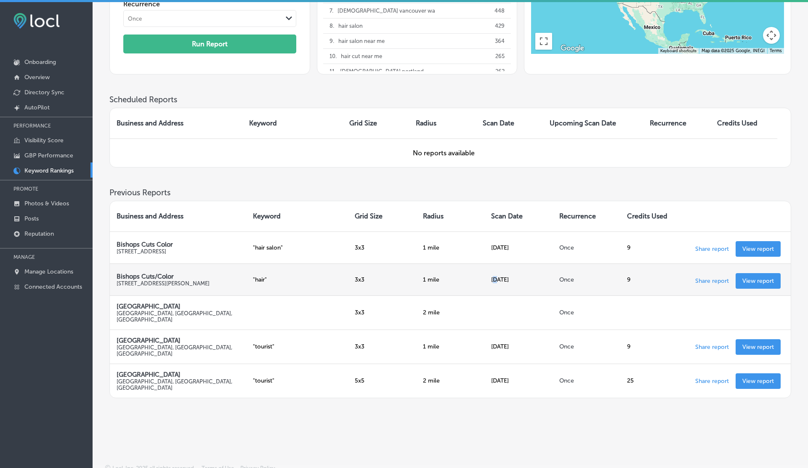
drag, startPoint x: 494, startPoint y: 279, endPoint x: 499, endPoint y: 279, distance: 5.9
click at [499, 279] on td "[DATE]" at bounding box center [518, 279] width 68 height 32
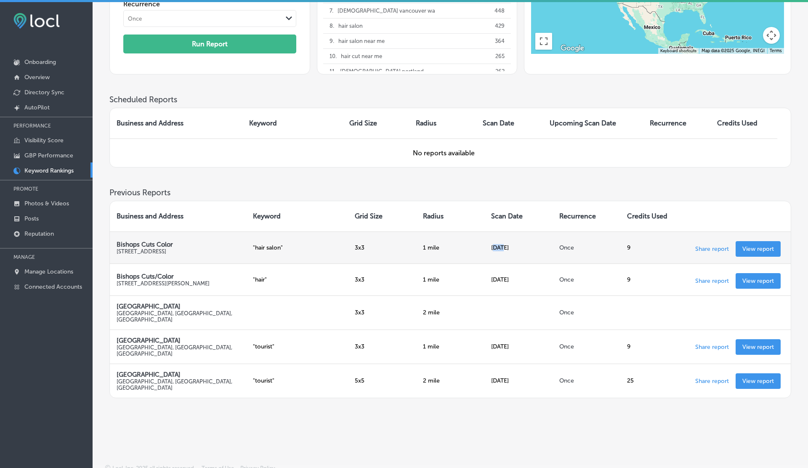
drag, startPoint x: 494, startPoint y: 245, endPoint x: 502, endPoint y: 245, distance: 8.4
click at [502, 245] on td "[DATE]" at bounding box center [518, 247] width 68 height 32
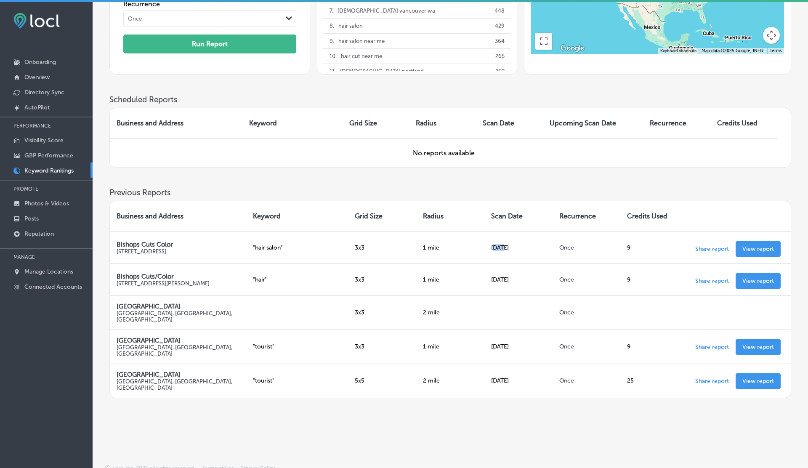
scroll to position [0, 0]
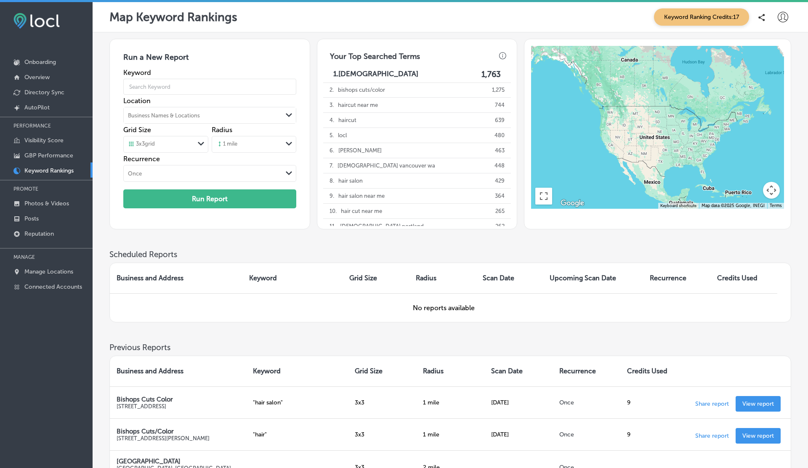
click at [718, 23] on span "Keyword Ranking Credits: 17" at bounding box center [701, 16] width 95 height 17
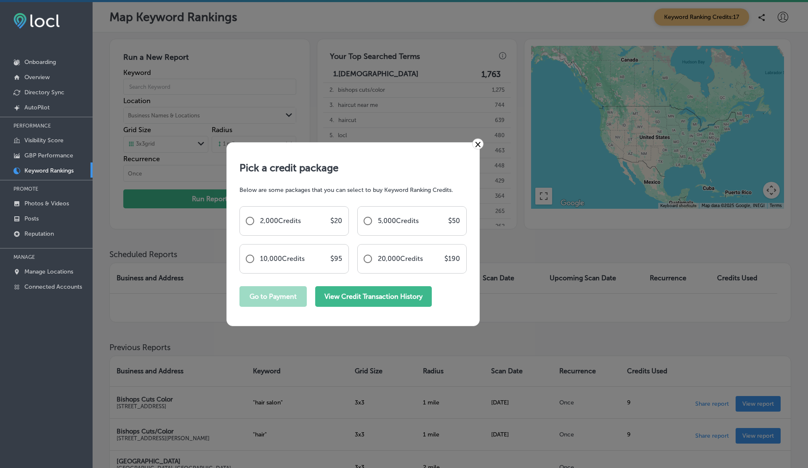
click at [424, 298] on button "View Credit Transaction History" at bounding box center [373, 296] width 117 height 21
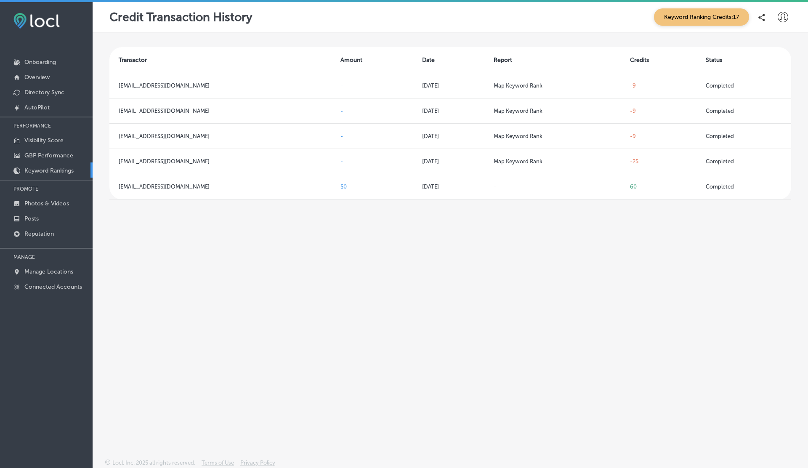
click at [48, 169] on p "Keyword Rankings" at bounding box center [48, 170] width 49 height 7
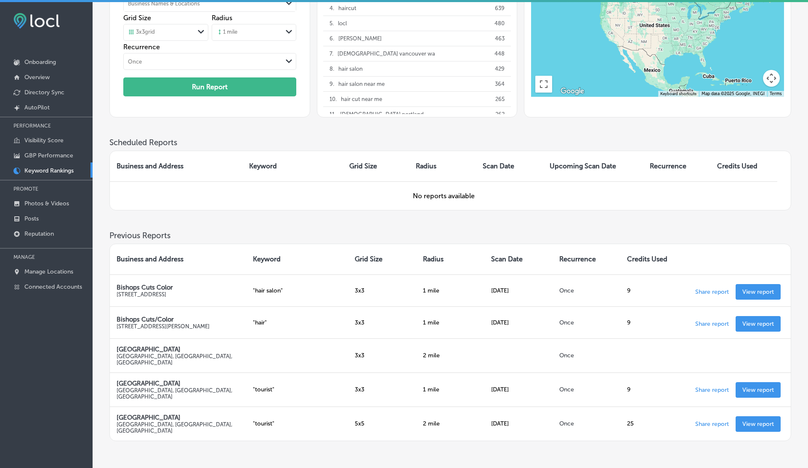
scroll to position [155, 0]
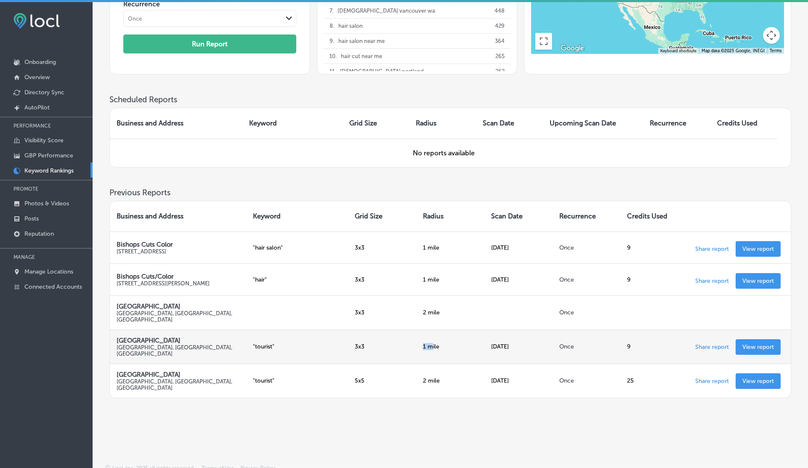
drag, startPoint x: 418, startPoint y: 345, endPoint x: 433, endPoint y: 345, distance: 15.1
click at [433, 345] on td "1 mile" at bounding box center [450, 346] width 68 height 34
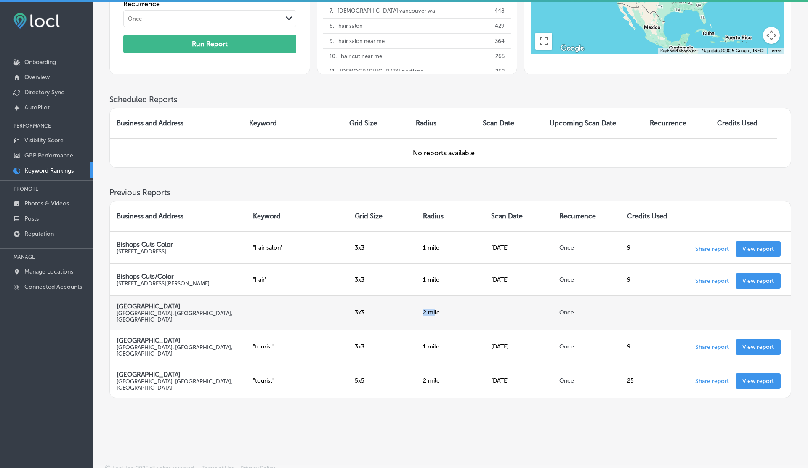
drag, startPoint x: 419, startPoint y: 311, endPoint x: 435, endPoint y: 311, distance: 15.6
click at [435, 311] on td "2 mile" at bounding box center [450, 312] width 68 height 34
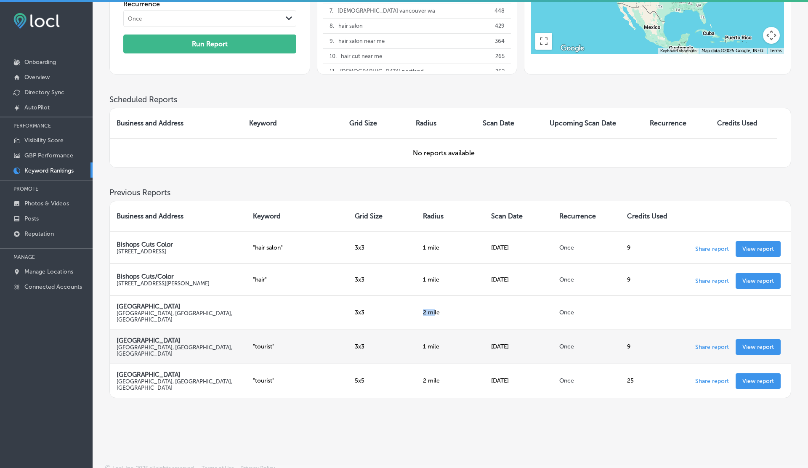
click at [757, 348] on p "View report" at bounding box center [758, 346] width 32 height 7
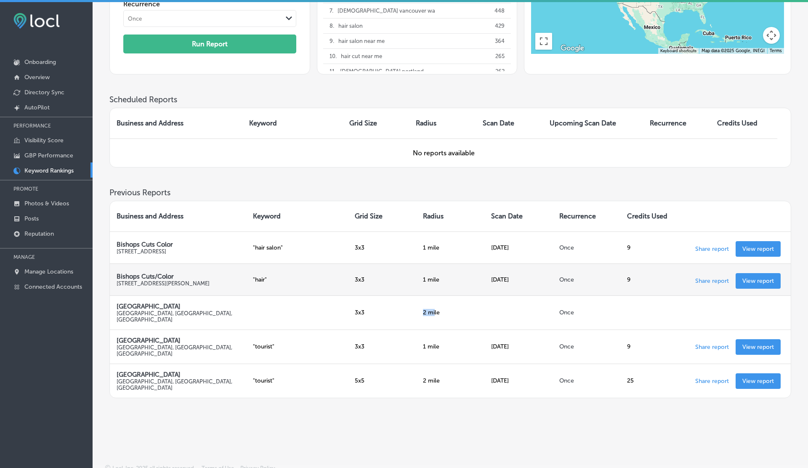
click at [752, 281] on p "View report" at bounding box center [758, 280] width 32 height 7
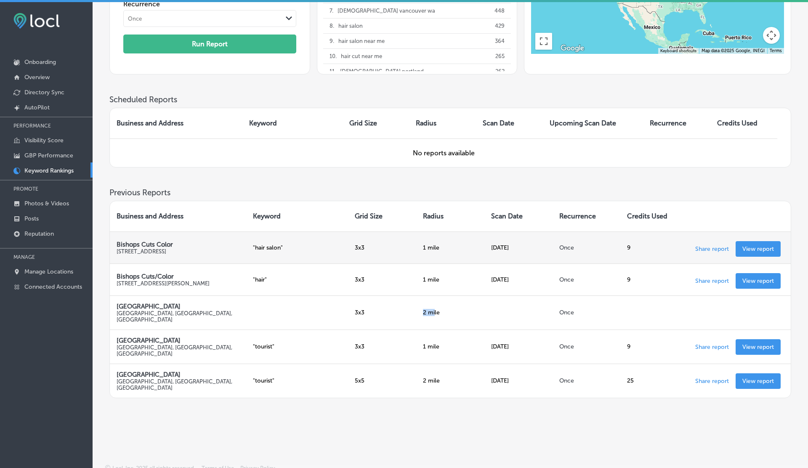
click at [750, 251] on p "View report" at bounding box center [758, 248] width 32 height 7
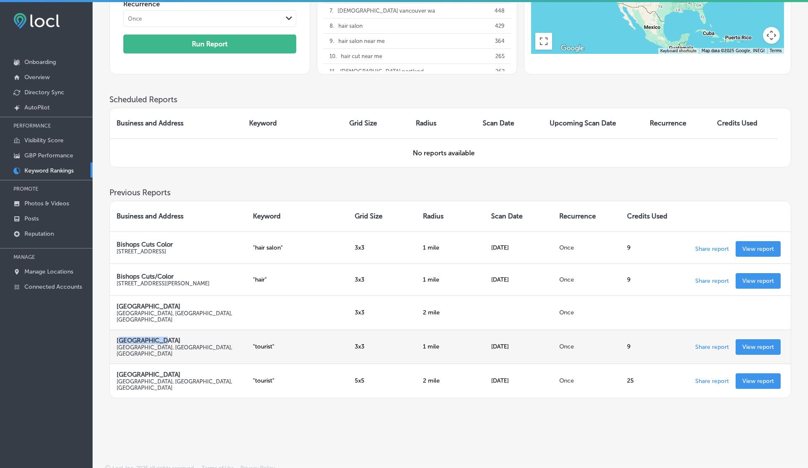
drag, startPoint x: 120, startPoint y: 341, endPoint x: 163, endPoint y: 341, distance: 43.8
click at [163, 341] on p "Tower of Pisa" at bounding box center [178, 341] width 123 height 8
drag, startPoint x: 239, startPoint y: 344, endPoint x: 274, endPoint y: 346, distance: 35.0
click at [274, 346] on tr "Tower of Pisa Piazza del Duomo, 56126 Pisa PI, Italy " tourist " 3 x 3 1 mile A…" at bounding box center [450, 346] width 681 height 34
drag, startPoint x: 353, startPoint y: 350, endPoint x: 376, endPoint y: 350, distance: 22.3
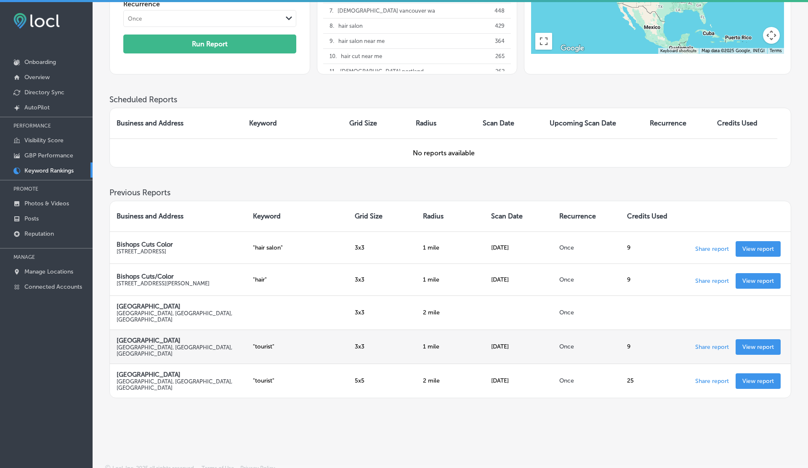
click at [376, 350] on td "3 x 3" at bounding box center [382, 346] width 68 height 34
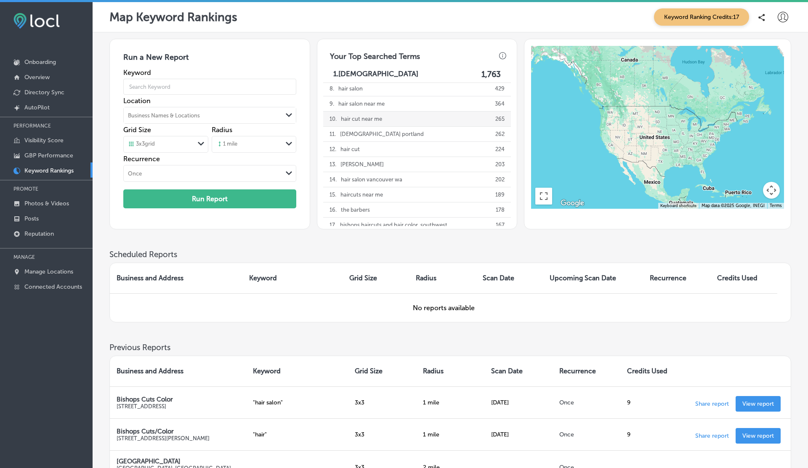
scroll to position [0, 0]
click at [782, 20] on icon at bounding box center [783, 17] width 11 height 11
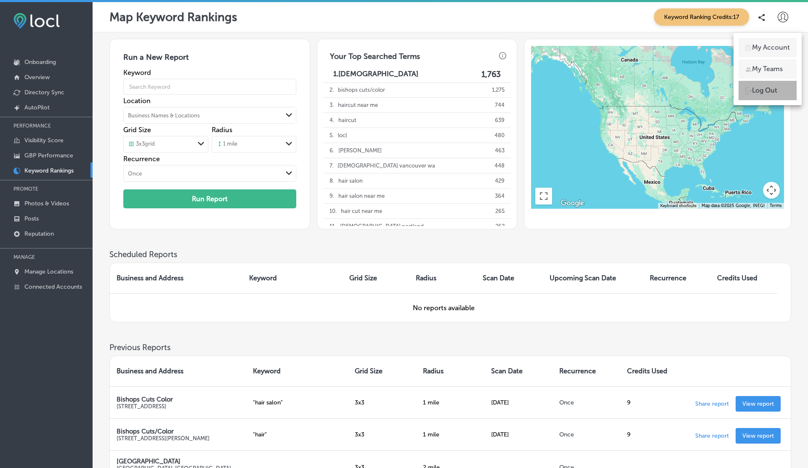
click at [767, 84] on li "Log Out" at bounding box center [767, 90] width 58 height 19
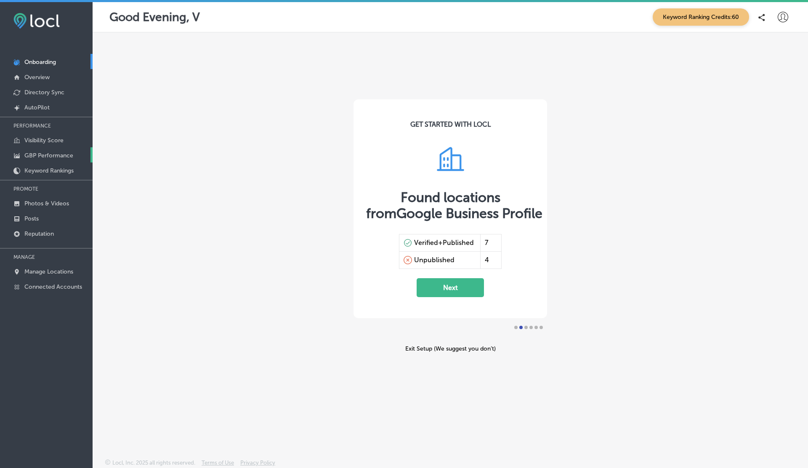
click at [45, 157] on p "GBP Performance" at bounding box center [48, 155] width 49 height 7
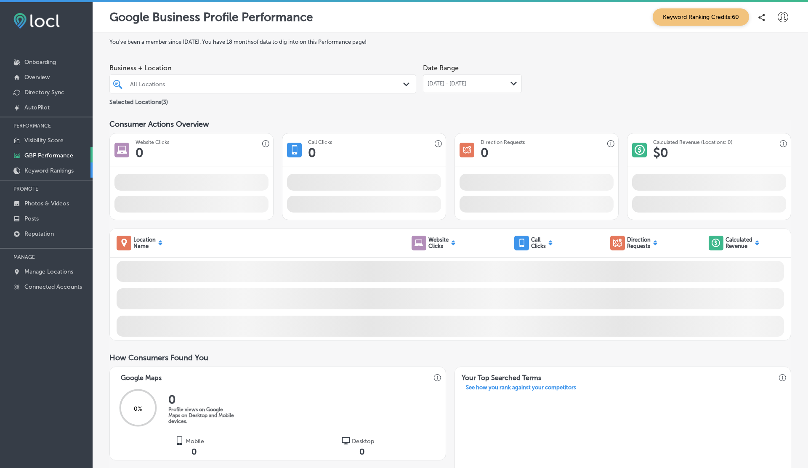
click at [45, 173] on link "Keyword Rankings" at bounding box center [46, 169] width 93 height 15
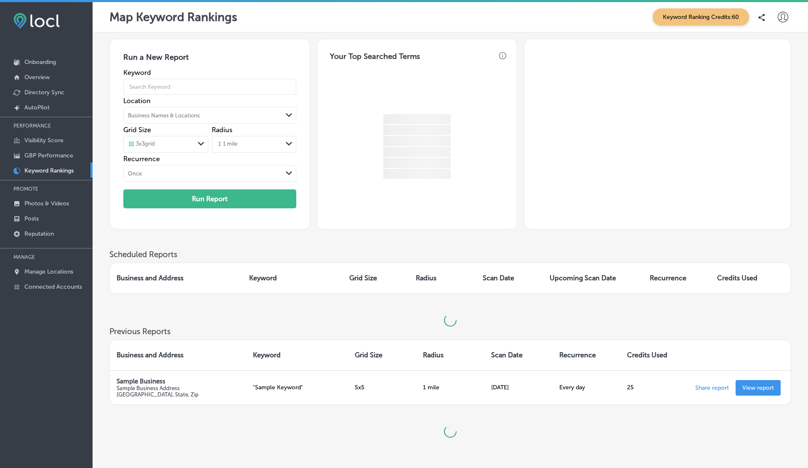
click at [184, 112] on div "Business Names & Locations" at bounding box center [164, 115] width 72 height 6
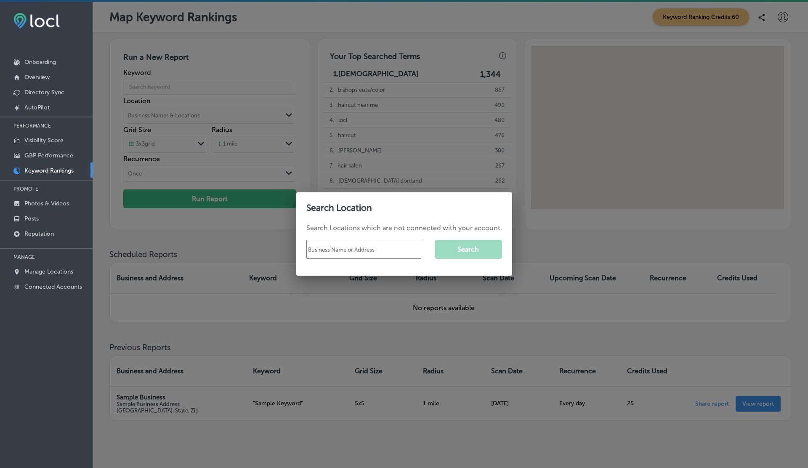
click at [214, 152] on div at bounding box center [404, 234] width 808 height 468
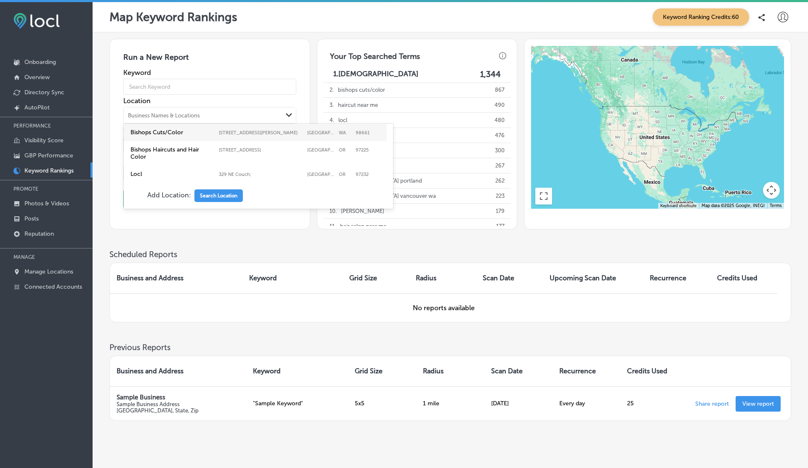
click at [167, 111] on div "Business Names & Locations" at bounding box center [203, 115] width 158 height 13
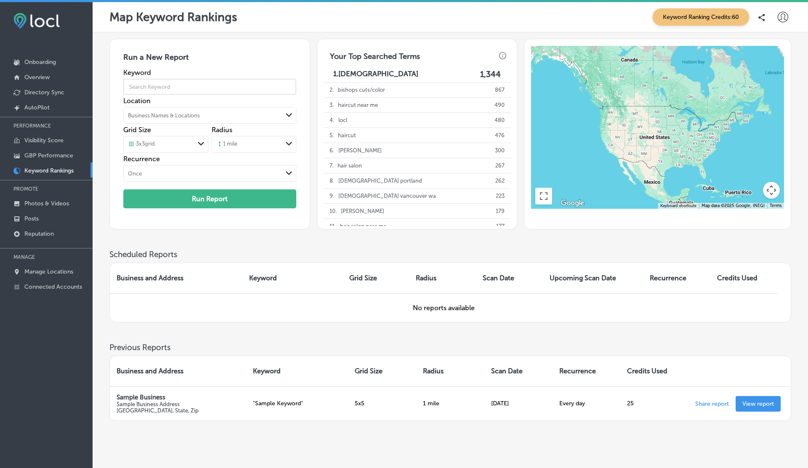
click at [163, 87] on input "text" at bounding box center [209, 87] width 173 height 24
click at [182, 88] on input "hair salon" at bounding box center [209, 87] width 173 height 24
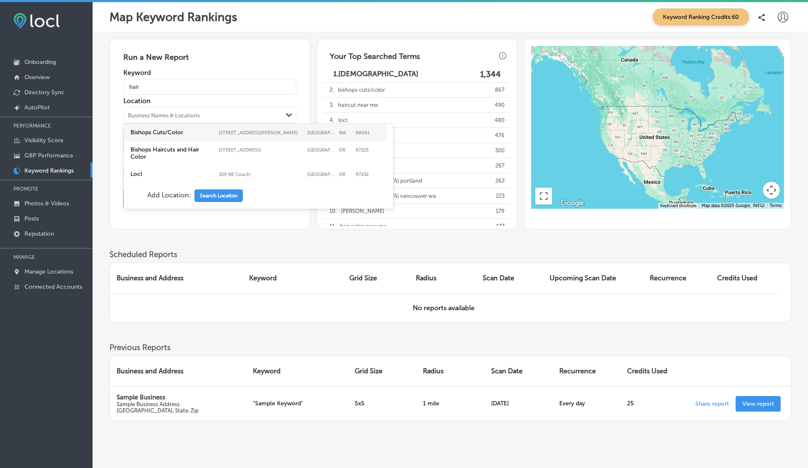
click at [272, 118] on div "Business Names & Locations" at bounding box center [203, 115] width 158 height 13
click at [220, 130] on label "[STREET_ADDRESS][PERSON_NAME]" at bounding box center [261, 132] width 84 height 5
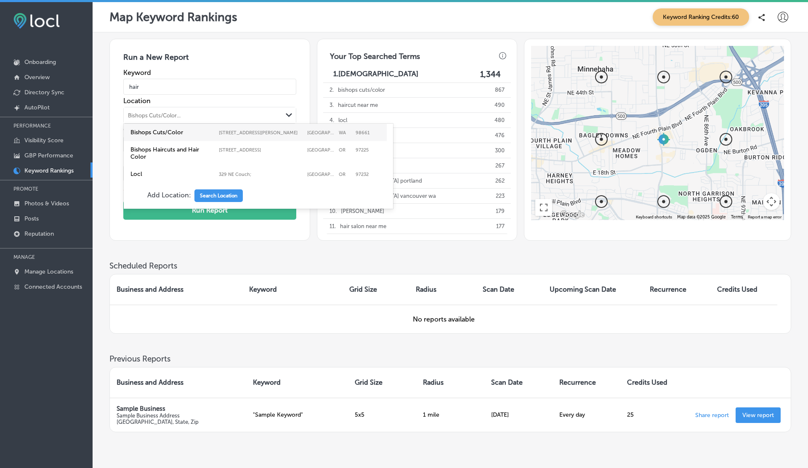
click at [199, 112] on div "Bishops Cuts/Color..." at bounding box center [203, 115] width 158 height 13
click at [199, 133] on label "Bishops Cuts/Color" at bounding box center [172, 132] width 84 height 7
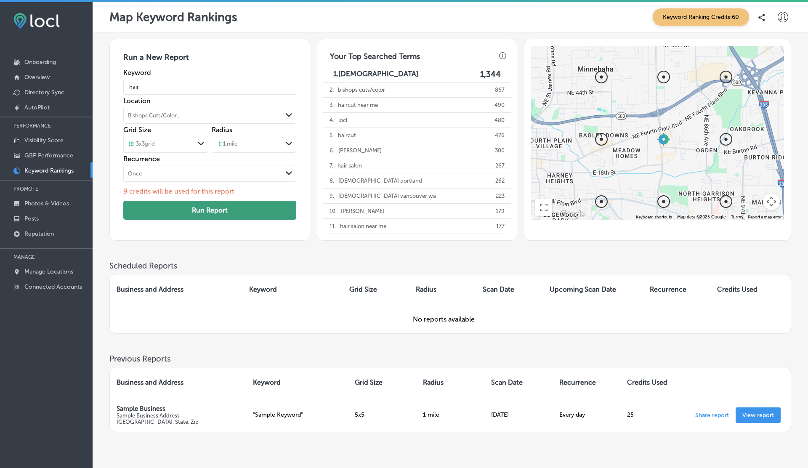
click at [194, 214] on button "Run Report" at bounding box center [209, 210] width 173 height 19
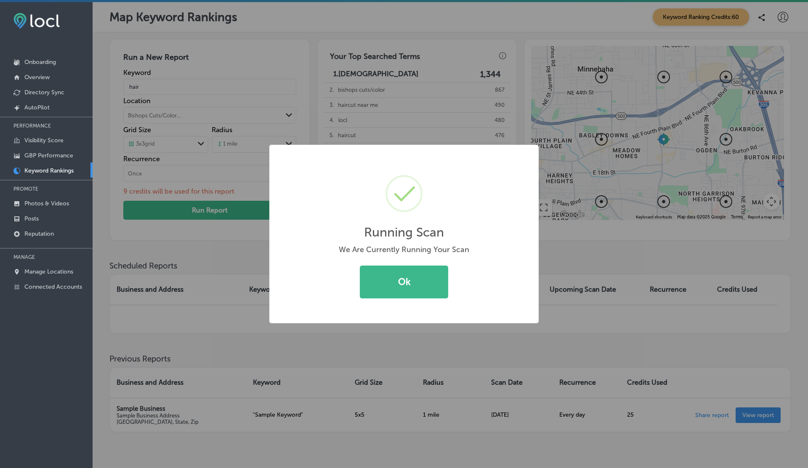
click at [151, 89] on div "Running Scan × We Are Currently Running Your Scan Ok Cancel" at bounding box center [404, 234] width 808 height 468
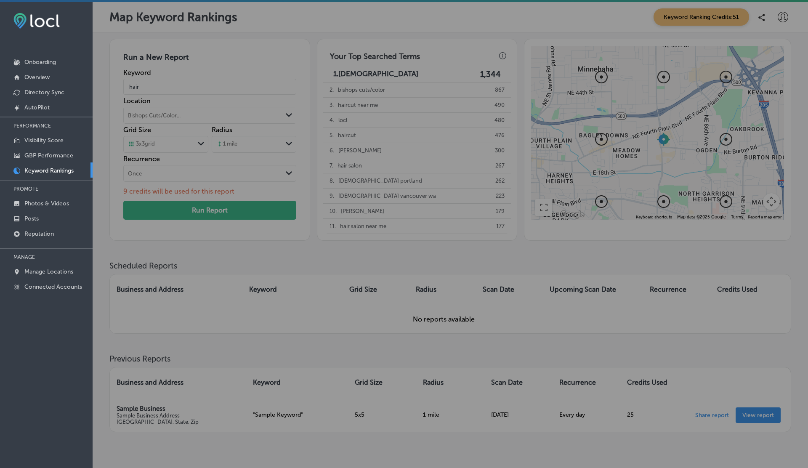
click at [151, 89] on div "Running Scan × We Are Currently Running Your Scan Ok Cancel" at bounding box center [404, 234] width 808 height 468
click at [151, 89] on input "hair" at bounding box center [209, 87] width 173 height 24
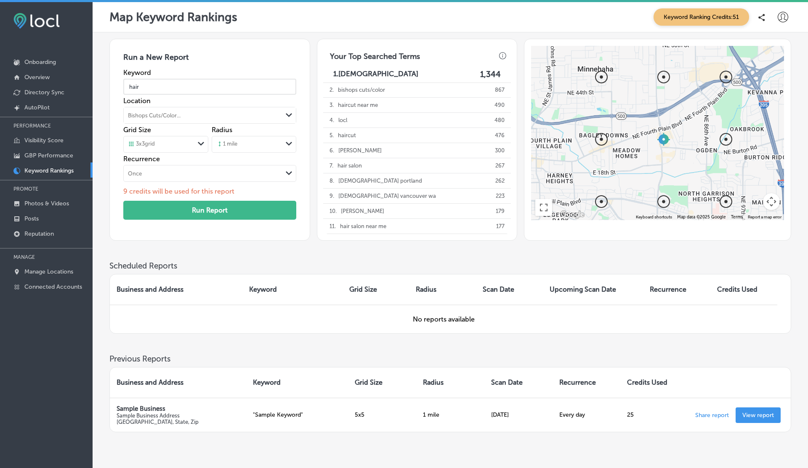
click at [151, 89] on input "hair" at bounding box center [209, 87] width 173 height 24
paste input "salon"
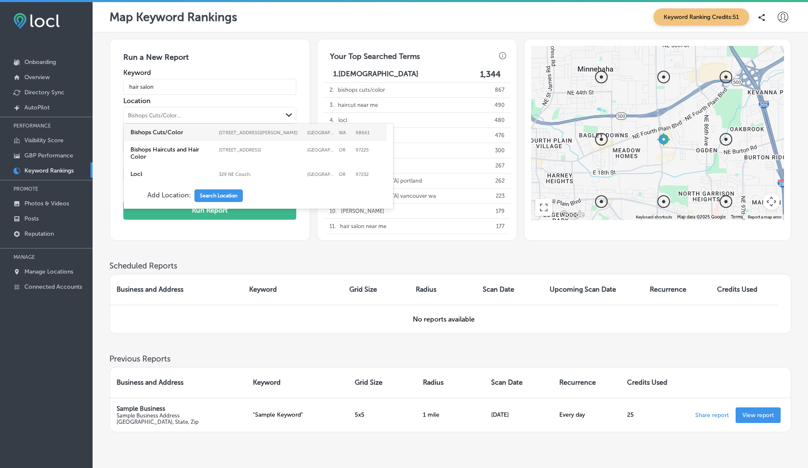
click at [142, 112] on div "Bishops Cuts/Color..." at bounding box center [154, 115] width 53 height 6
click at [165, 148] on label "Bishops Haircuts and Hair Color" at bounding box center [172, 153] width 84 height 14
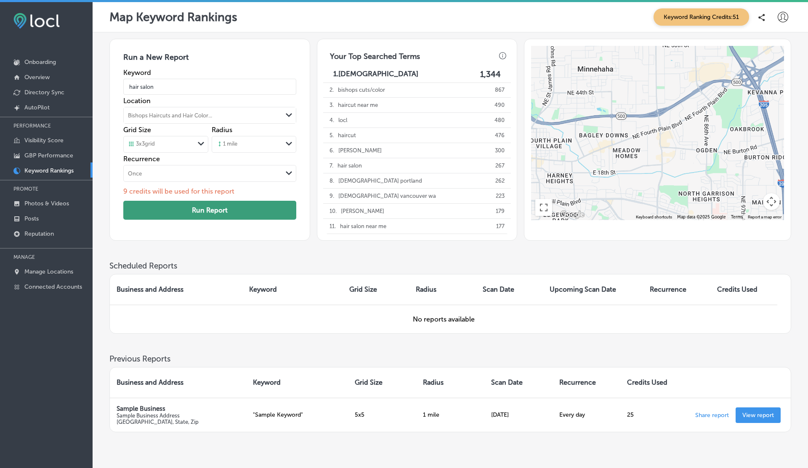
click at [216, 209] on button "Run Report" at bounding box center [209, 210] width 173 height 19
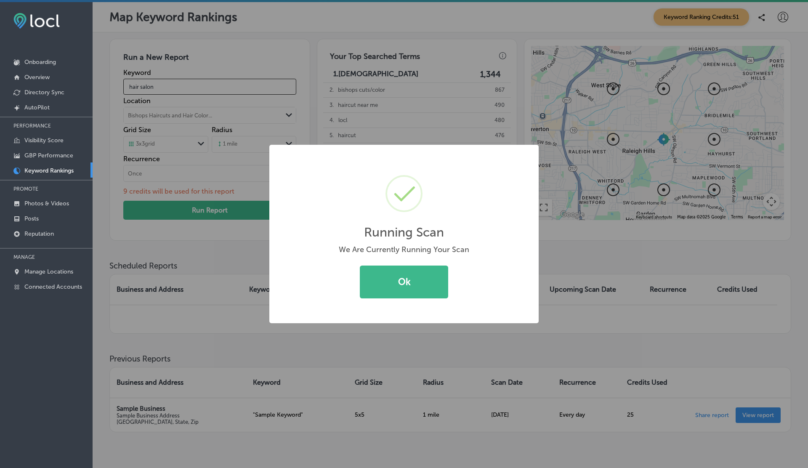
click at [173, 86] on div "Running Scan × We Are Currently Running Your Scan Ok Cancel" at bounding box center [404, 234] width 808 height 468
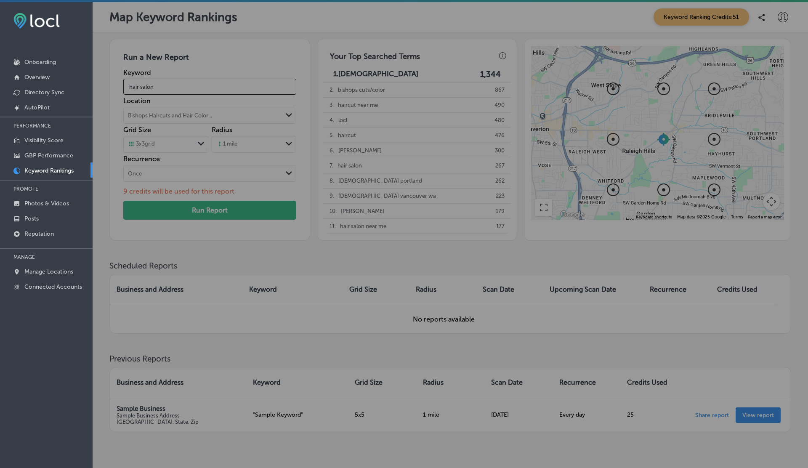
click at [173, 86] on div "Running Scan × We Are Currently Running Your Scan Ok Cancel" at bounding box center [404, 234] width 808 height 468
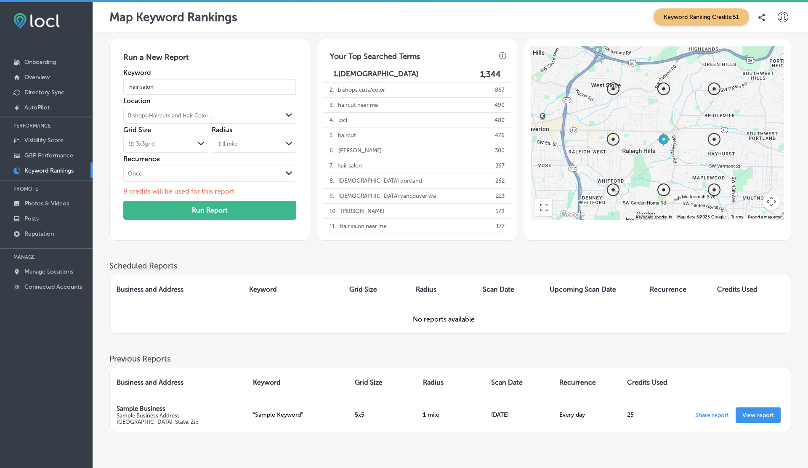
click at [173, 86] on input "hair salon" at bounding box center [209, 87] width 173 height 24
type input "software company"
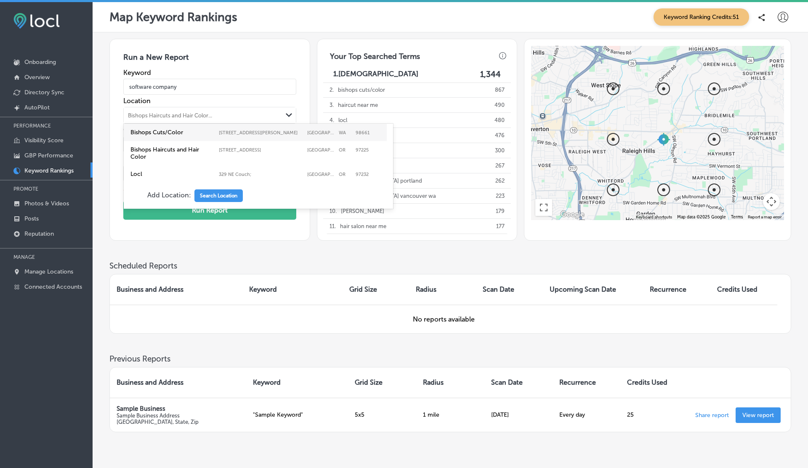
click at [158, 118] on div "Bishops Haircuts and Hair Color..." at bounding box center [170, 115] width 84 height 6
click at [141, 172] on label "Locl" at bounding box center [172, 173] width 84 height 7
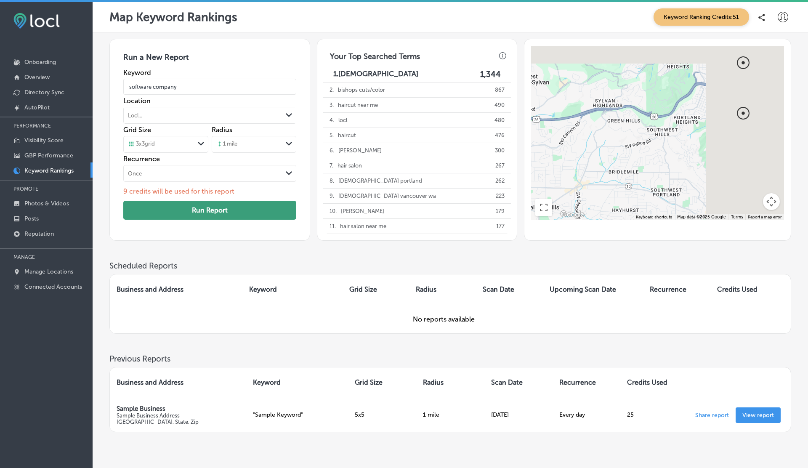
click at [223, 208] on button "Run Report" at bounding box center [209, 210] width 173 height 19
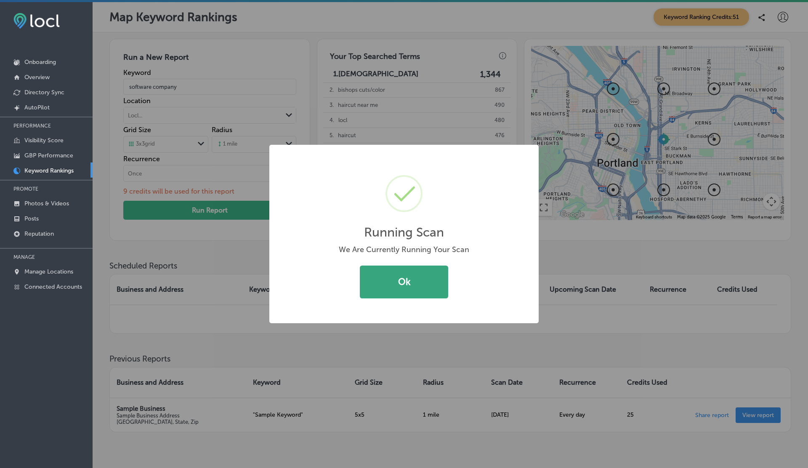
click at [402, 274] on button "Ok" at bounding box center [404, 282] width 88 height 33
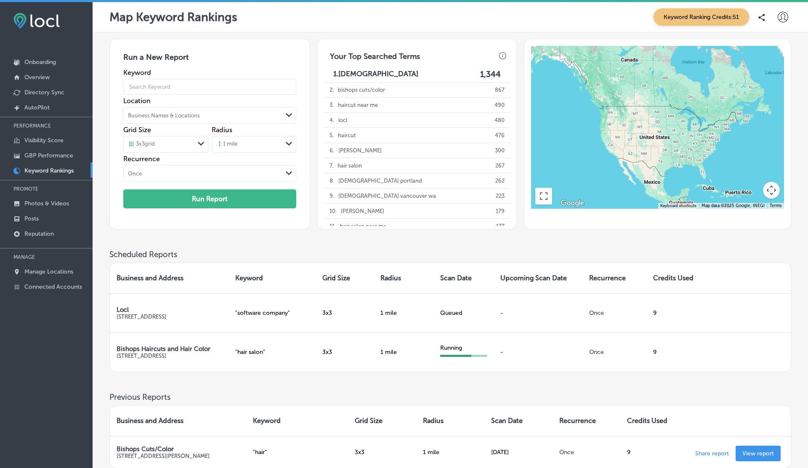
scroll to position [40, 0]
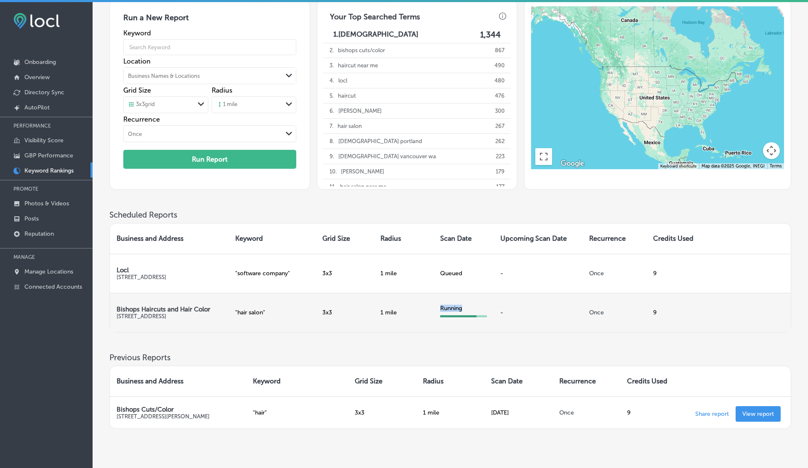
drag, startPoint x: 438, startPoint y: 306, endPoint x: 466, endPoint y: 307, distance: 28.6
click at [466, 307] on td "Running" at bounding box center [463, 312] width 60 height 39
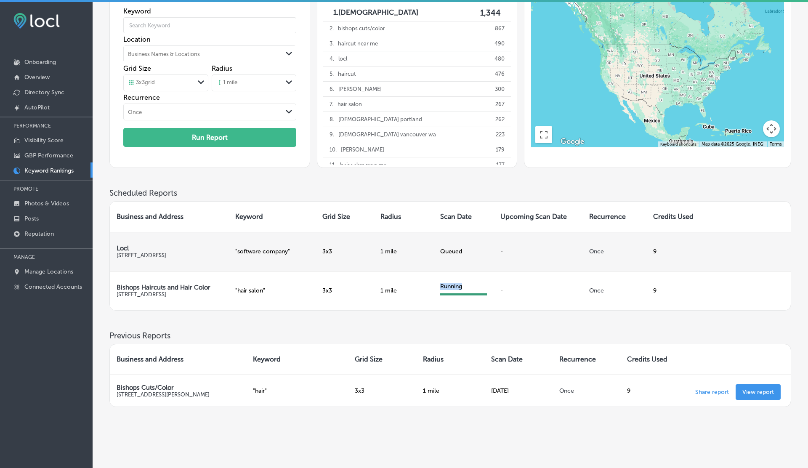
scroll to position [64, 0]
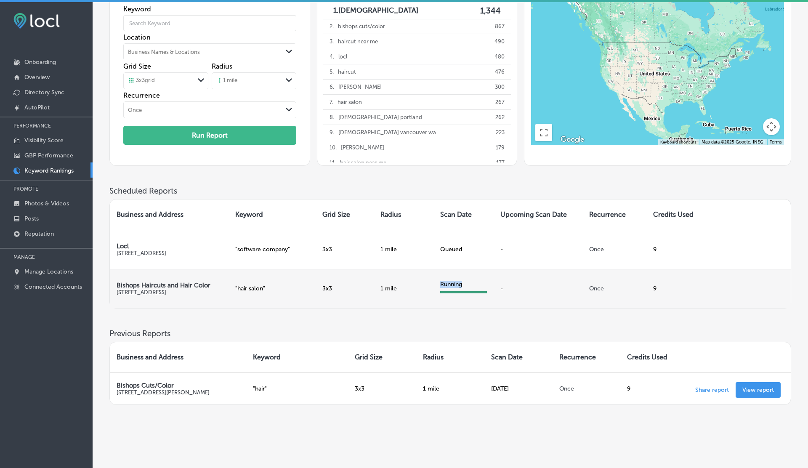
click at [445, 284] on div "Running" at bounding box center [463, 284] width 47 height 7
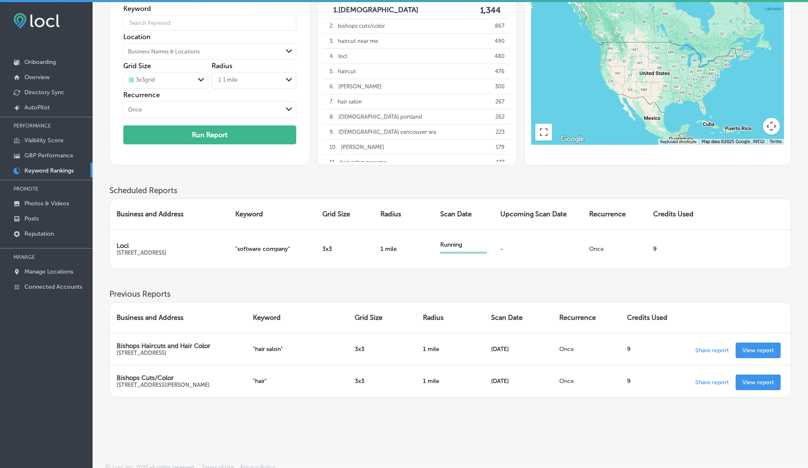
scroll to position [68, 0]
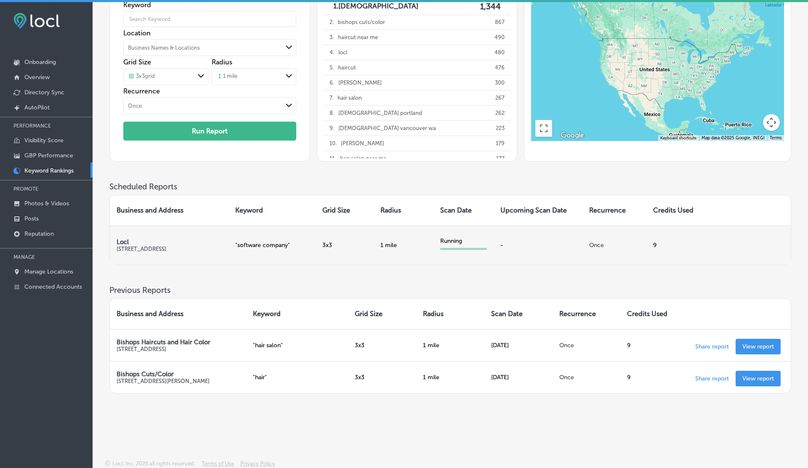
drag, startPoint x: 431, startPoint y: 238, endPoint x: 489, endPoint y: 247, distance: 59.2
click at [489, 247] on td "Running" at bounding box center [463, 245] width 60 height 39
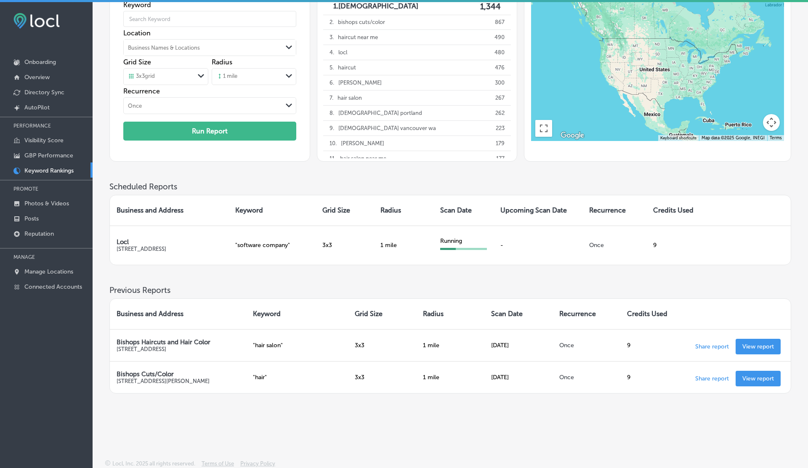
scroll to position [0, 0]
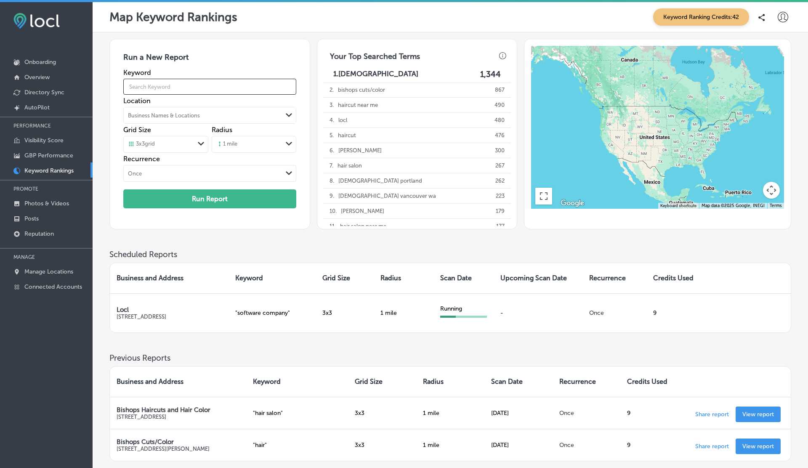
click at [161, 86] on input "text" at bounding box center [209, 87] width 173 height 24
click at [165, 83] on input "softaa" at bounding box center [209, 87] width 173 height 24
type input "software company"
click at [162, 116] on div "Business Names & Locations" at bounding box center [164, 115] width 72 height 6
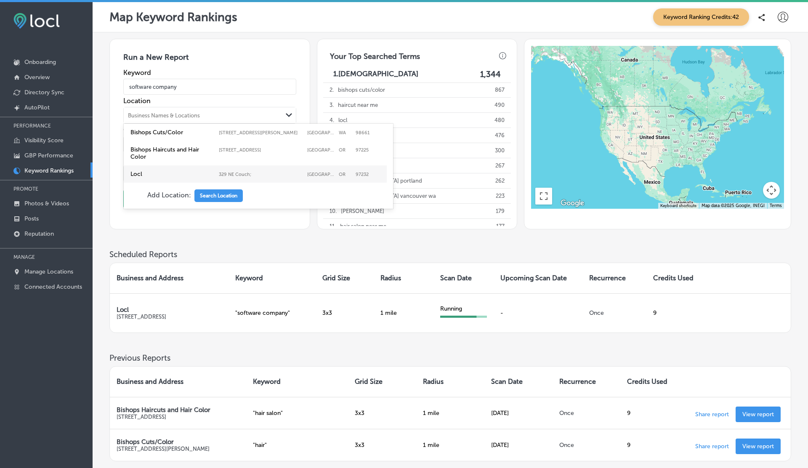
click at [144, 173] on label "Locl" at bounding box center [172, 173] width 84 height 7
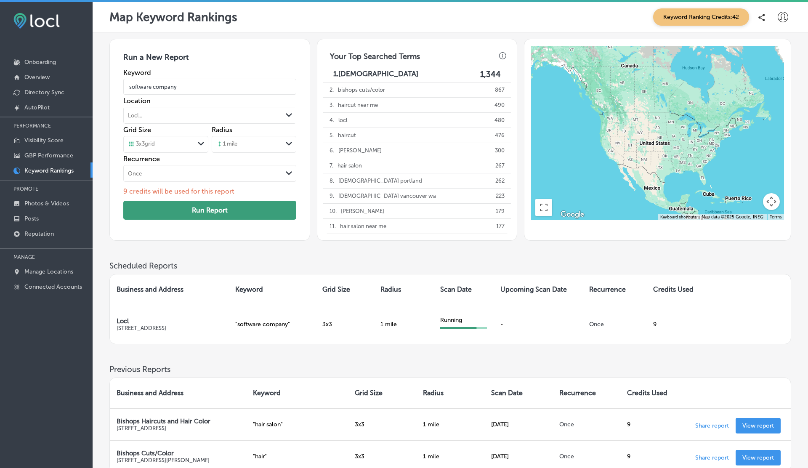
click at [225, 207] on button "Run Report" at bounding box center [209, 210] width 173 height 19
